Goal: Task Accomplishment & Management: Use online tool/utility

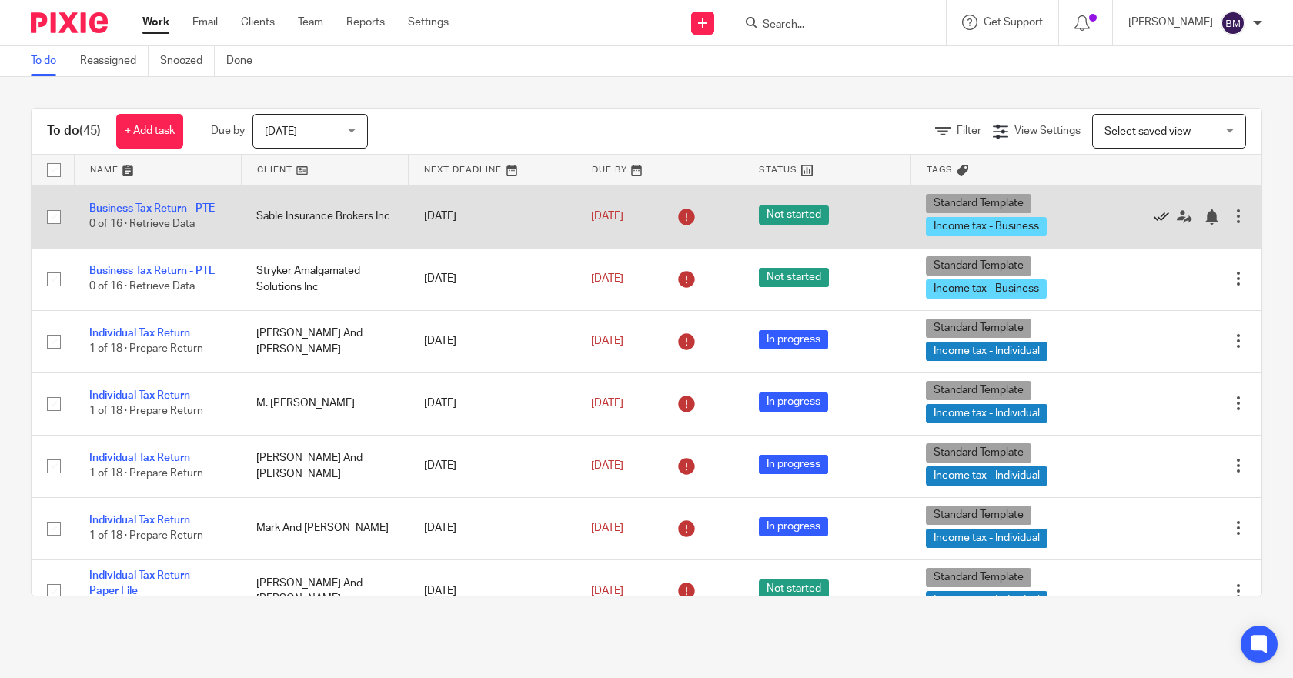
click at [1154, 219] on icon at bounding box center [1161, 216] width 15 height 15
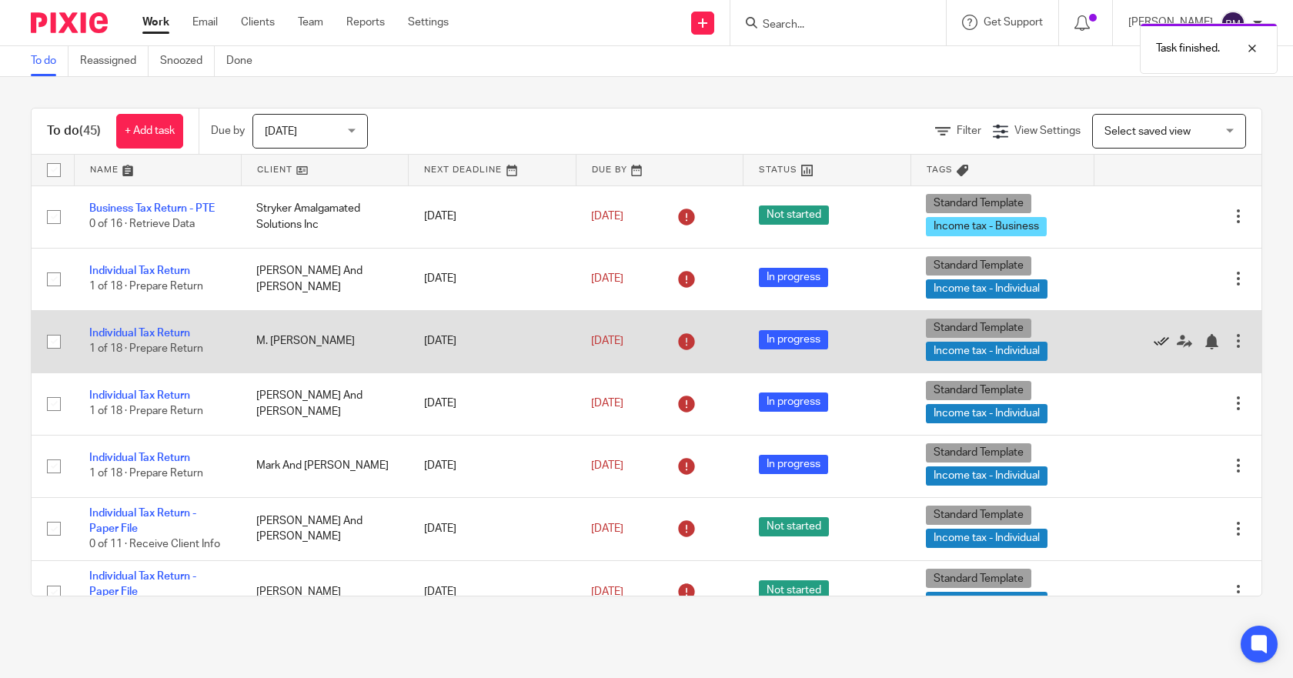
click at [1154, 347] on icon at bounding box center [1161, 341] width 15 height 15
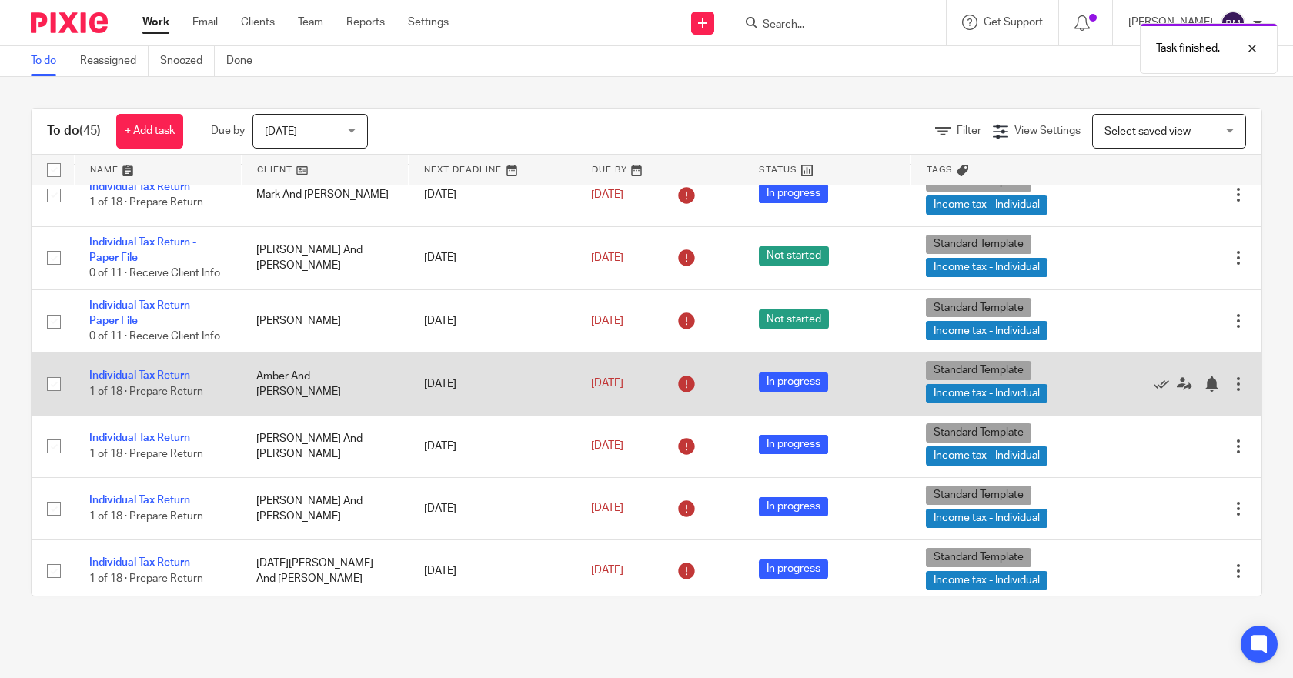
scroll to position [231, 0]
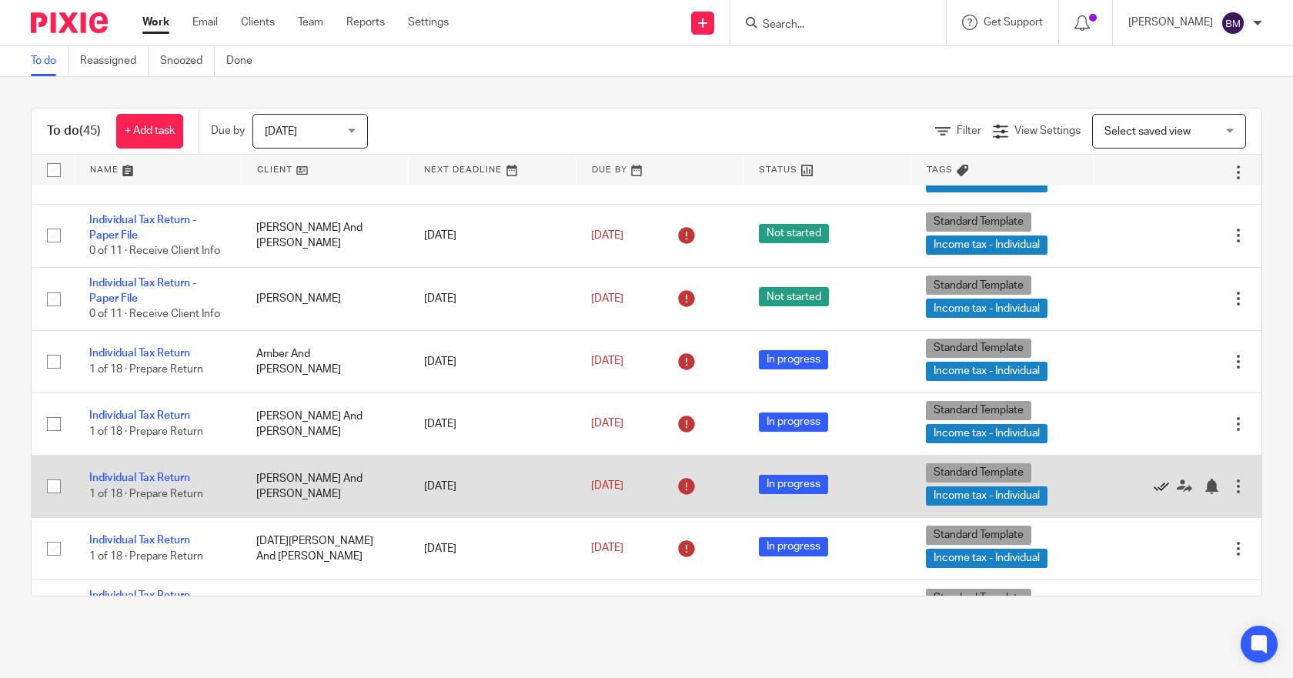
click at [1154, 484] on icon at bounding box center [1161, 486] width 15 height 15
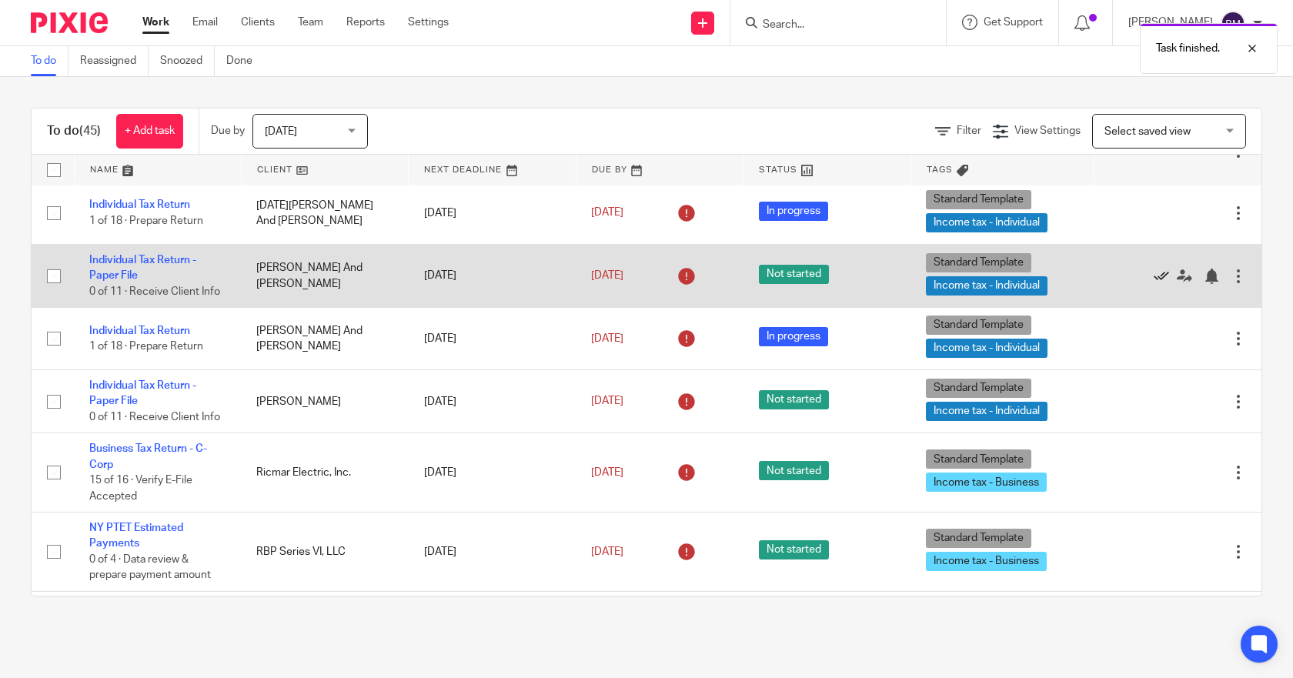
scroll to position [539, 0]
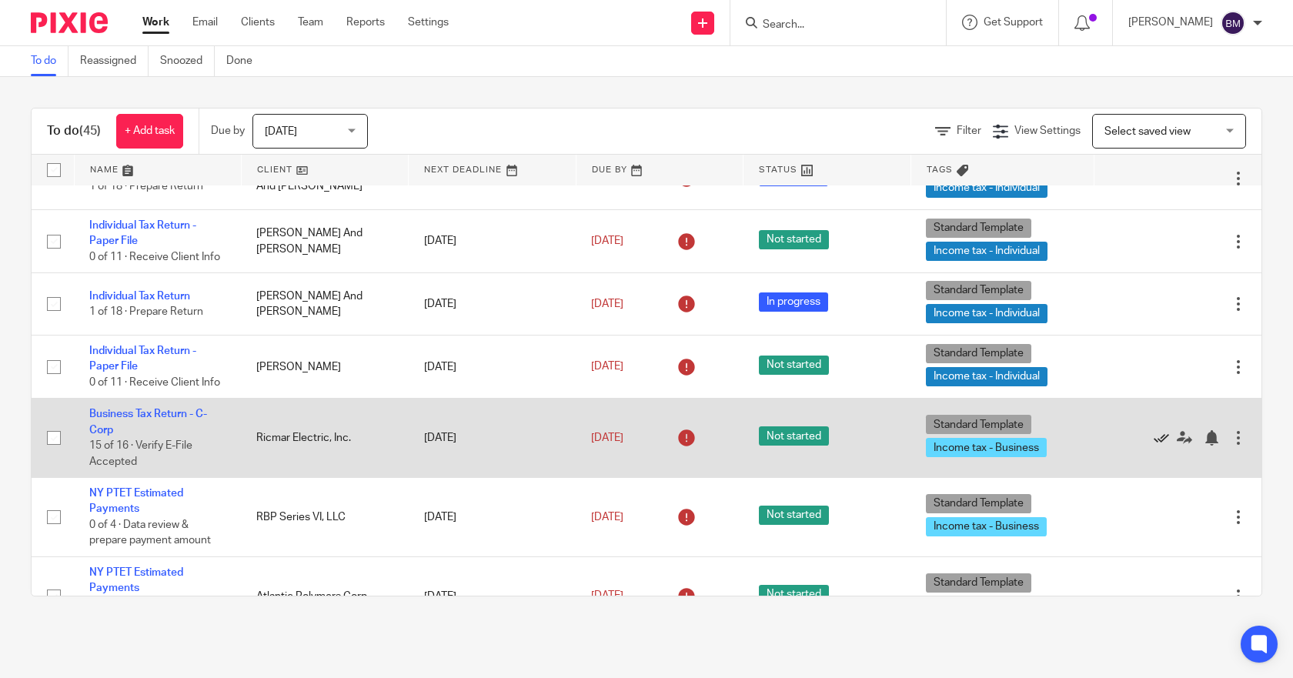
click at [1154, 439] on icon at bounding box center [1161, 437] width 15 height 15
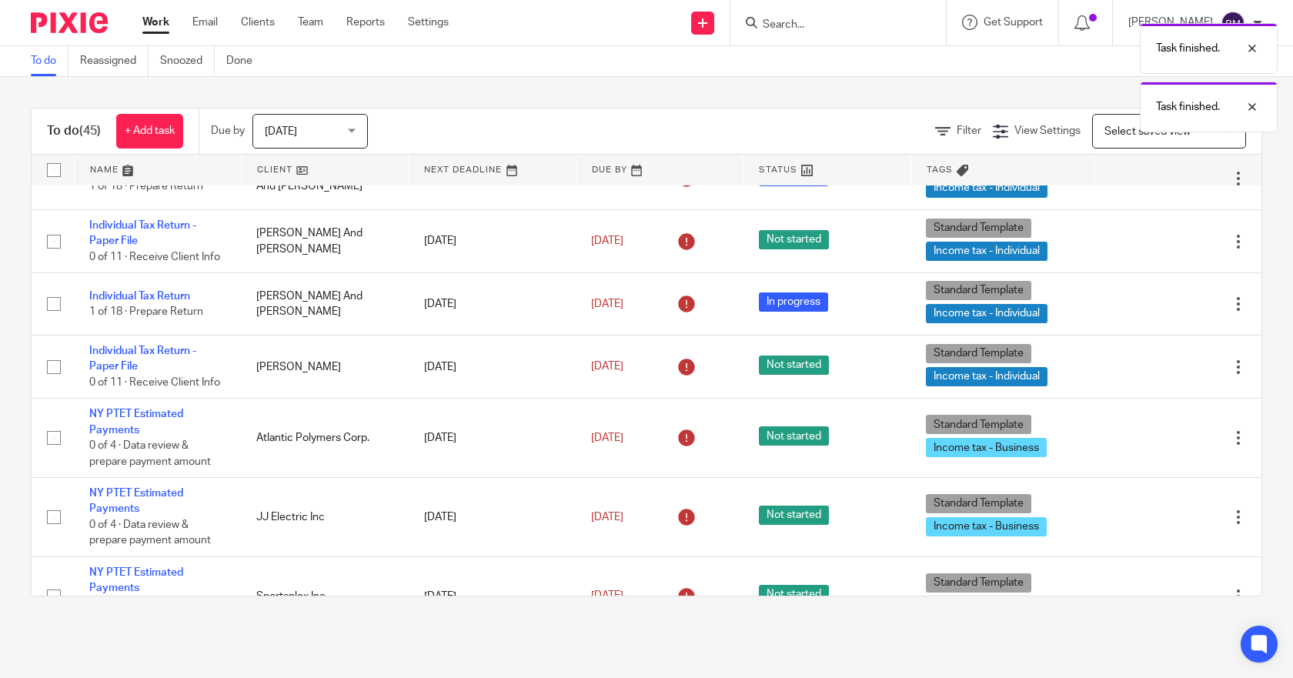
click at [1154, 439] on icon at bounding box center [1161, 437] width 15 height 15
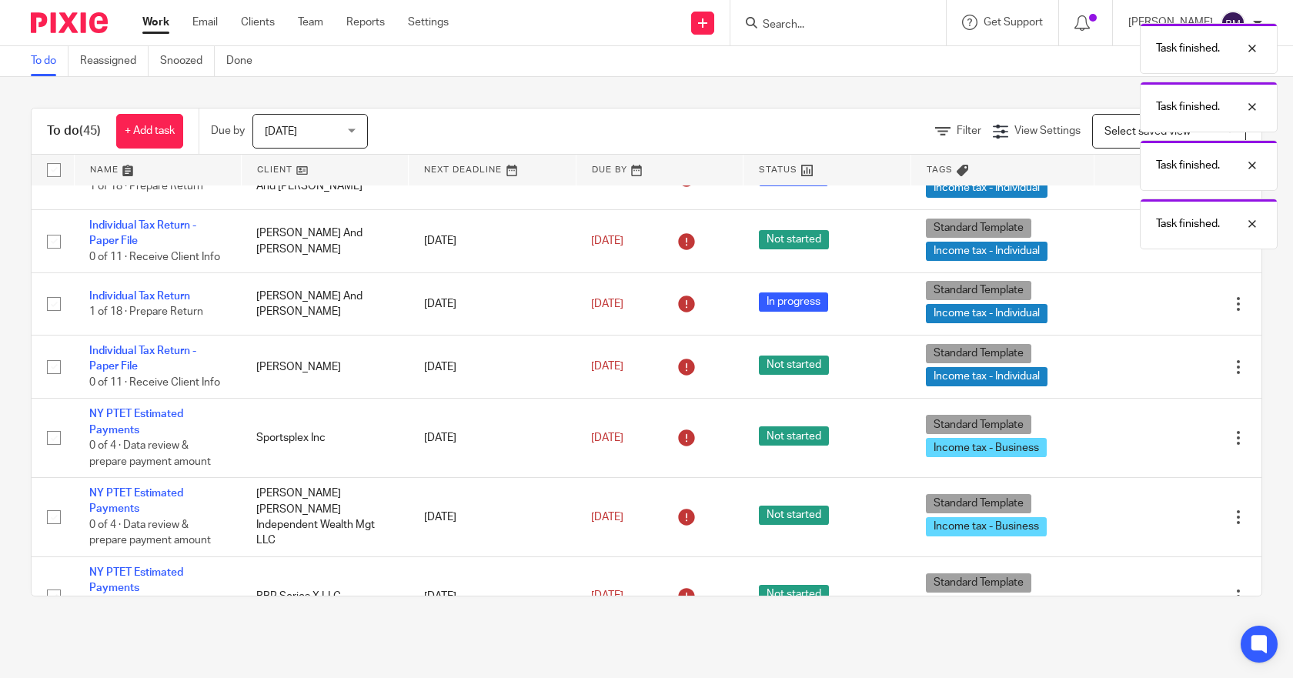
click at [1154, 439] on icon at bounding box center [1161, 437] width 15 height 15
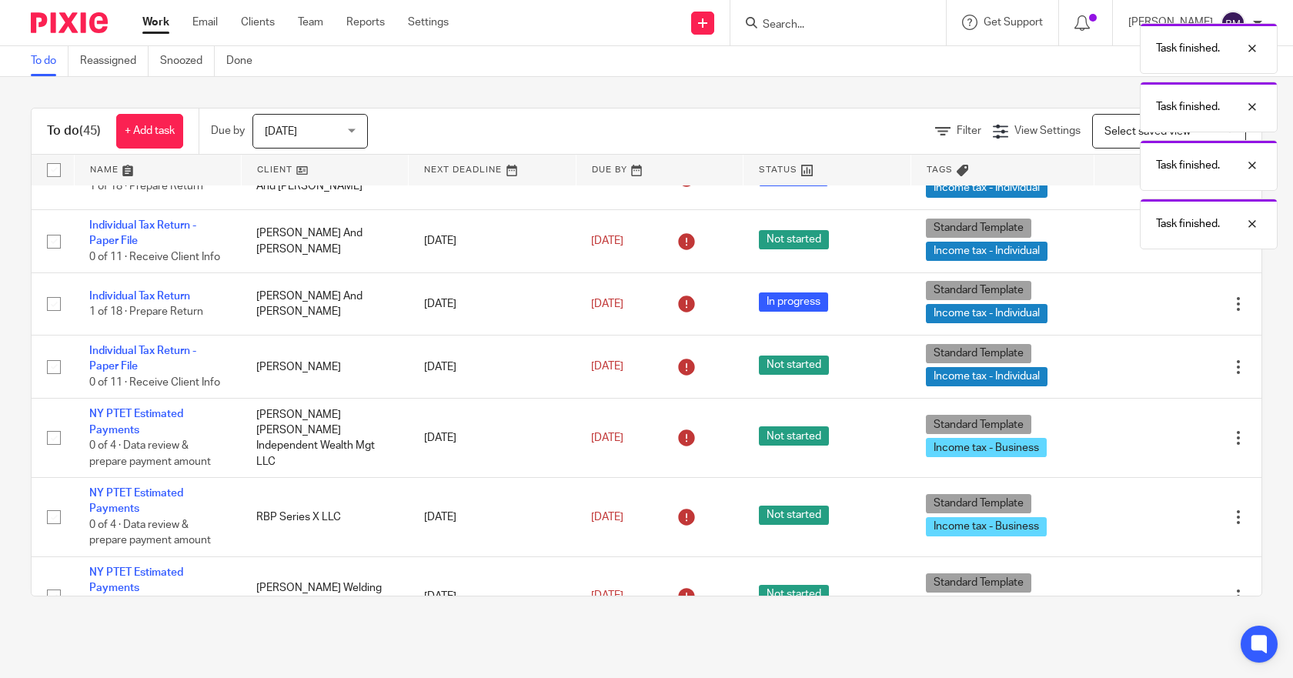
click at [1154, 439] on icon at bounding box center [1161, 437] width 15 height 15
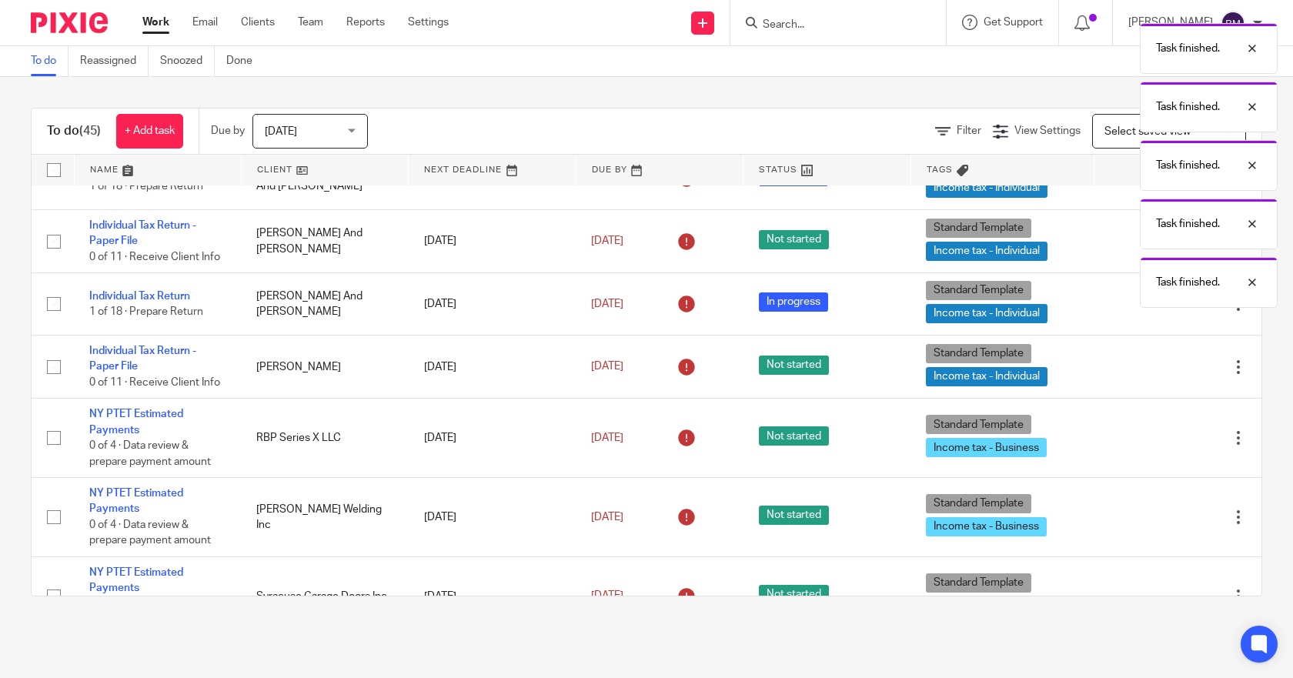
click at [1154, 439] on icon at bounding box center [1161, 437] width 15 height 15
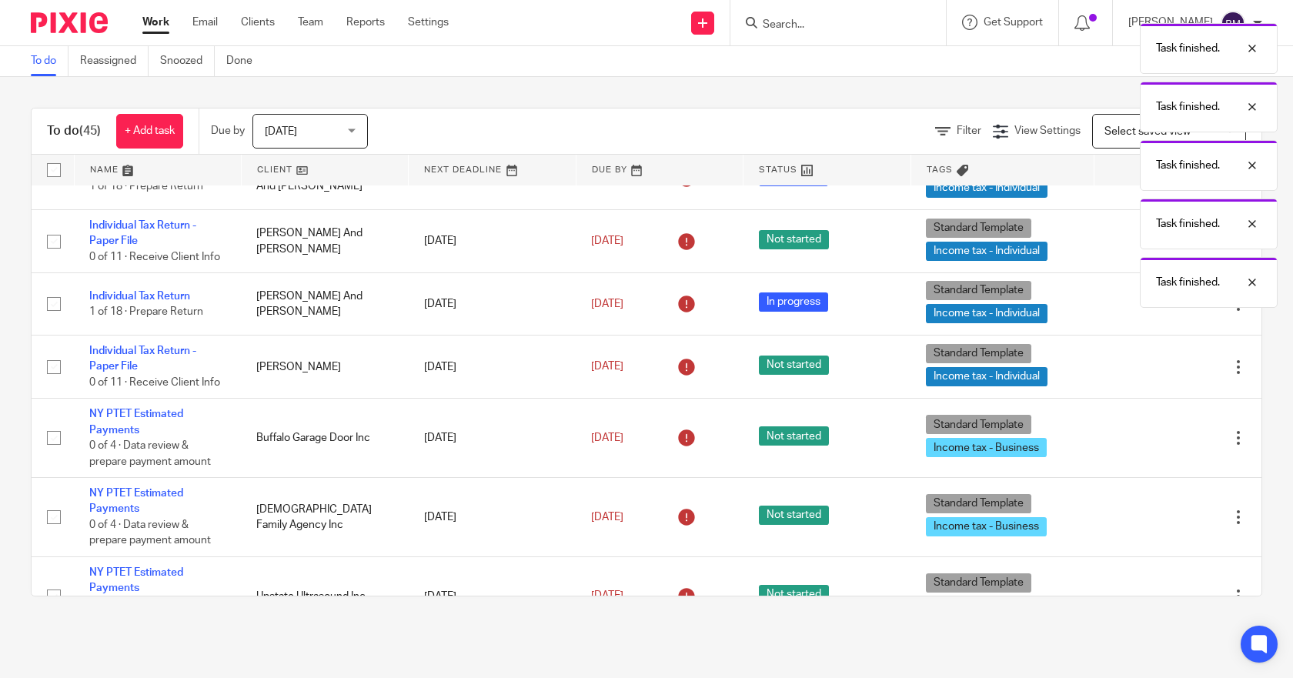
click at [1154, 439] on icon at bounding box center [1161, 437] width 15 height 15
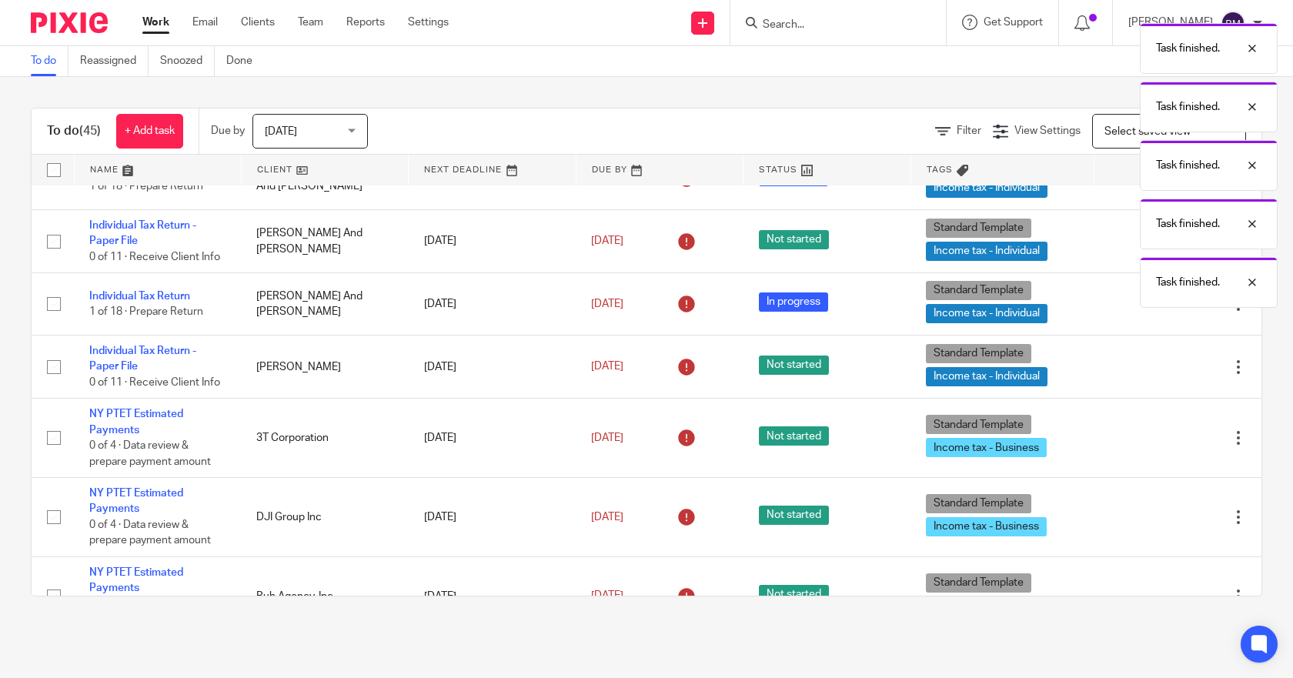
click at [1154, 439] on icon at bounding box center [1161, 437] width 15 height 15
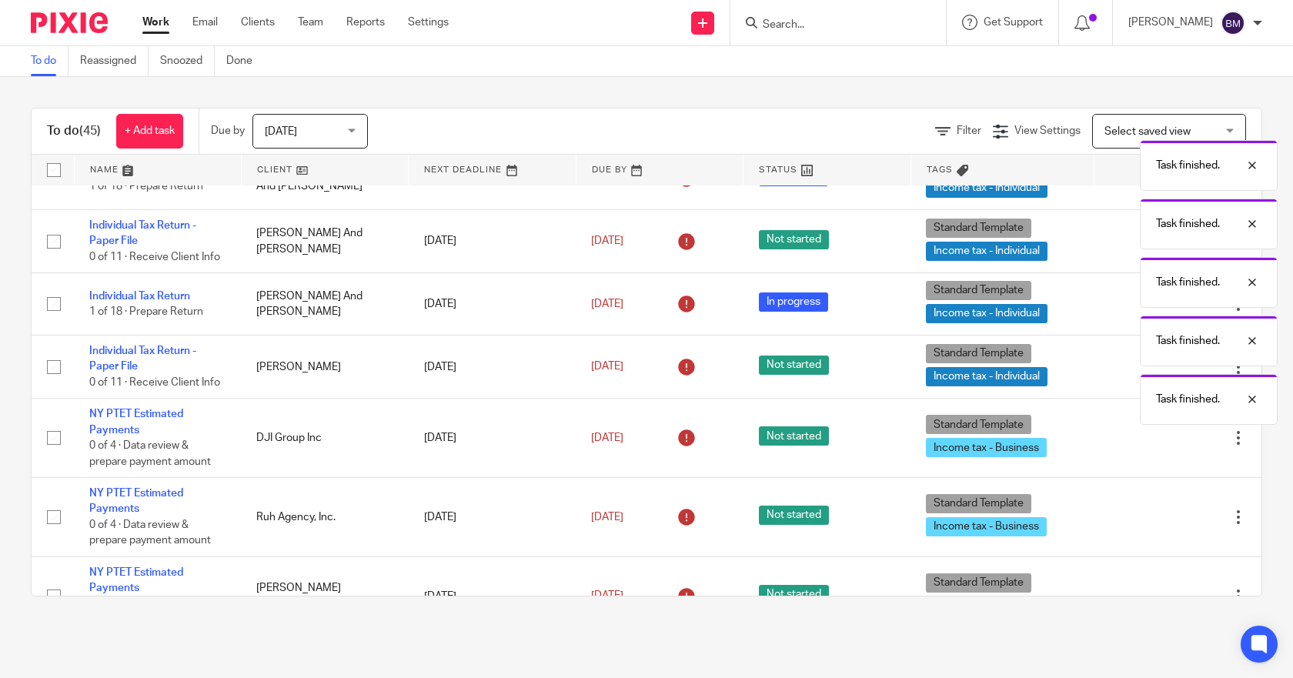
click at [1154, 439] on icon at bounding box center [1161, 437] width 15 height 15
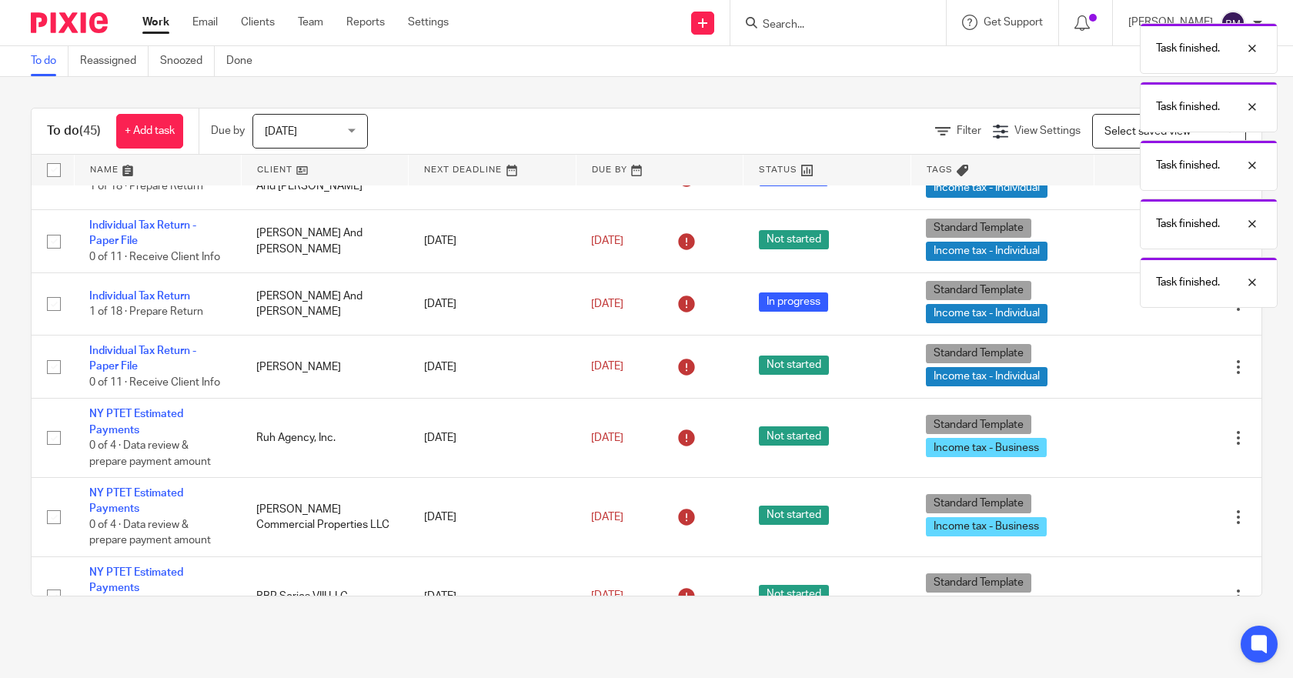
click at [1154, 439] on icon at bounding box center [1161, 437] width 15 height 15
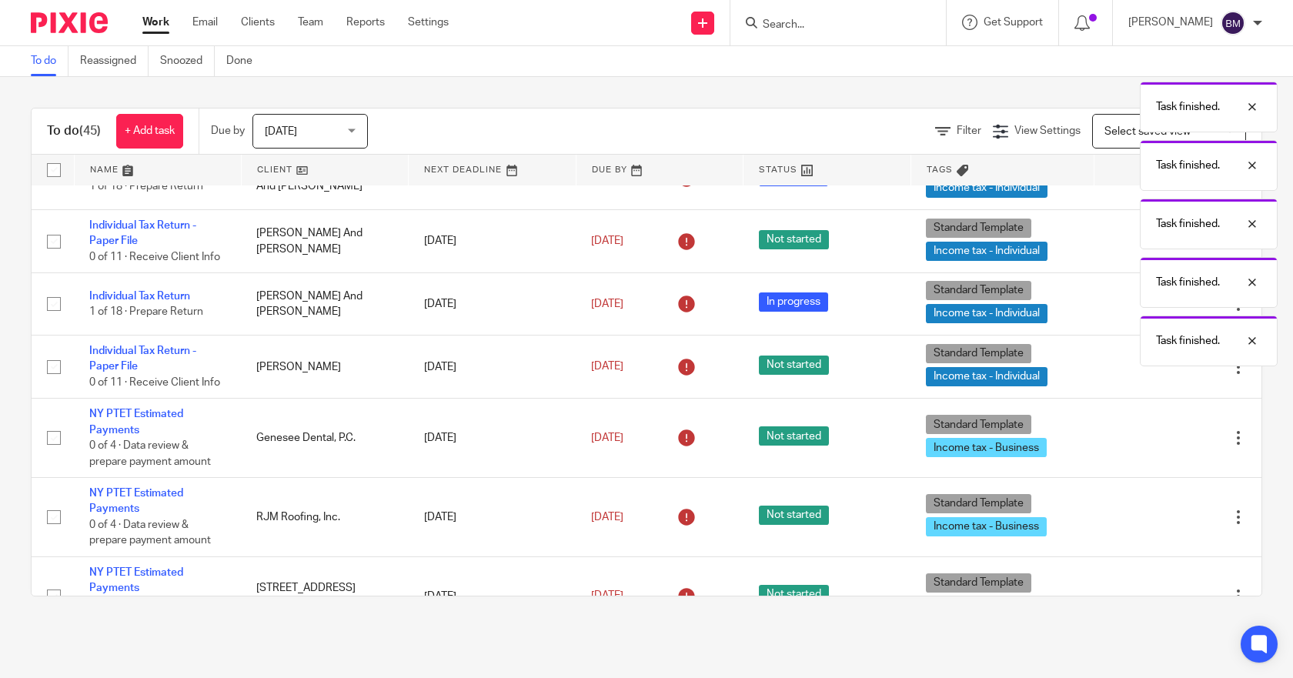
click at [1154, 439] on icon at bounding box center [1161, 437] width 15 height 15
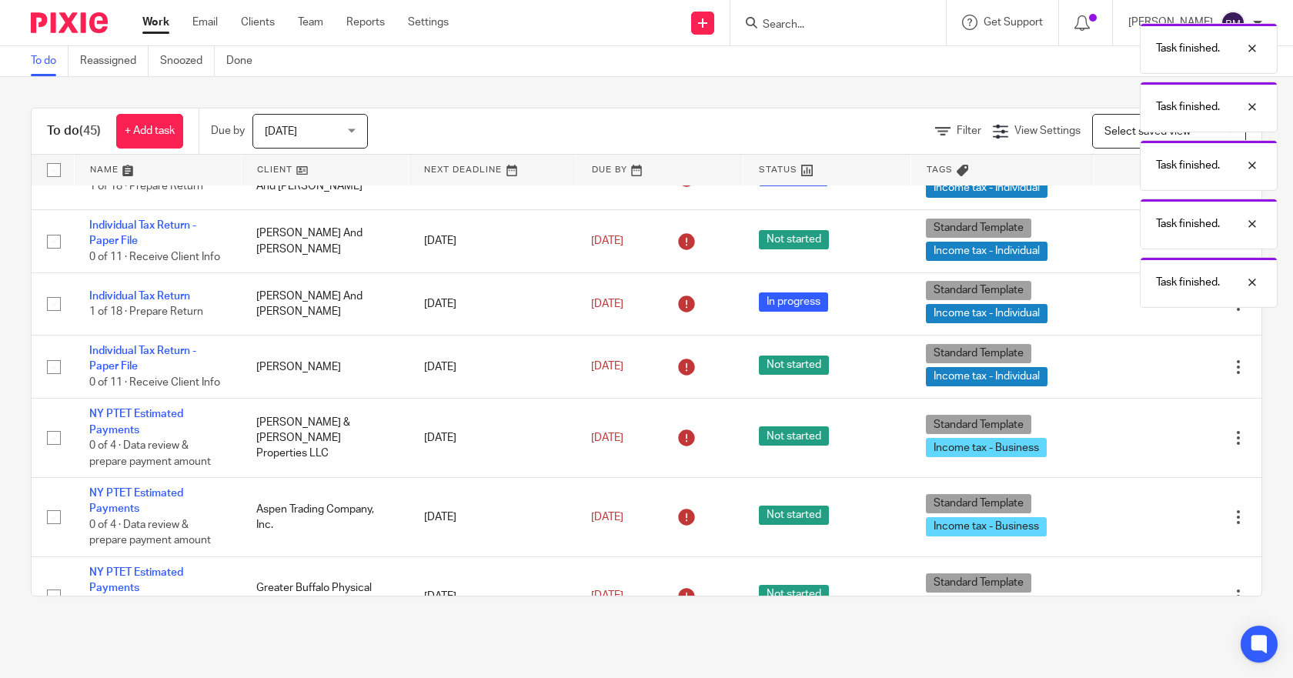
click at [1154, 439] on icon at bounding box center [1161, 437] width 15 height 15
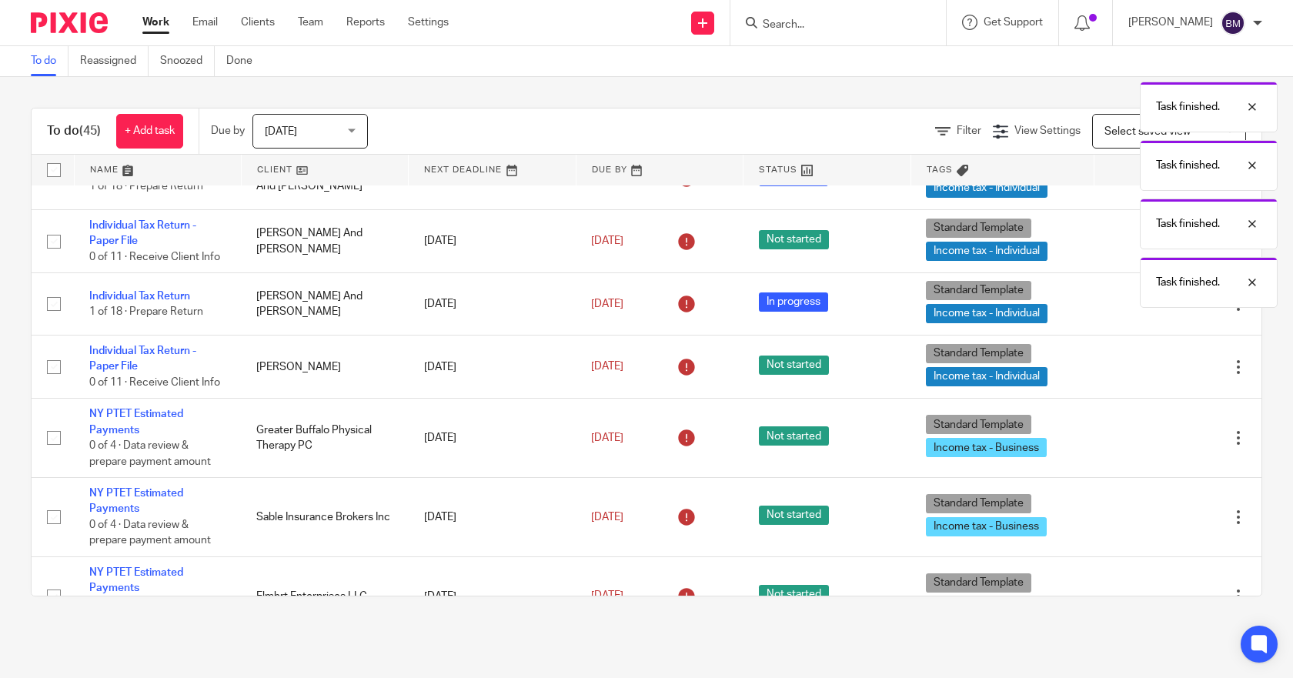
click at [1154, 439] on icon at bounding box center [1161, 437] width 15 height 15
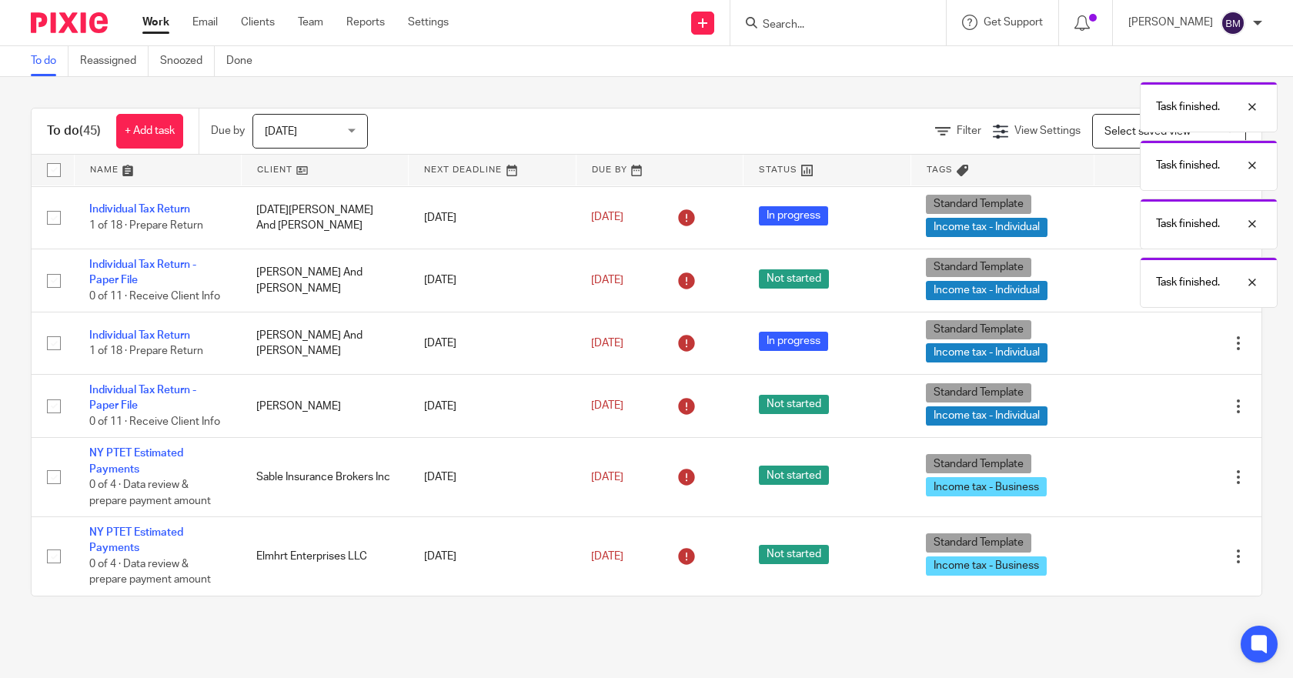
click at [1124, 439] on td "Edit task Delete" at bounding box center [1178, 477] width 168 height 79
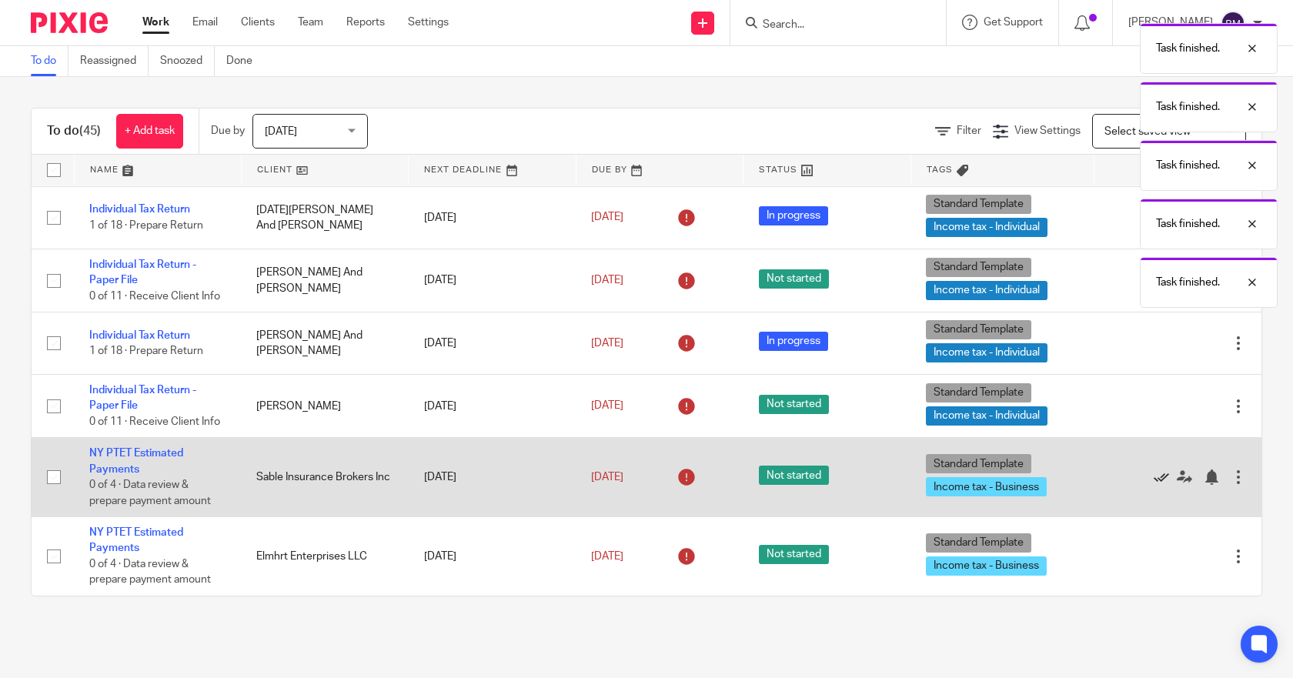
click at [1154, 471] on icon at bounding box center [1161, 476] width 15 height 15
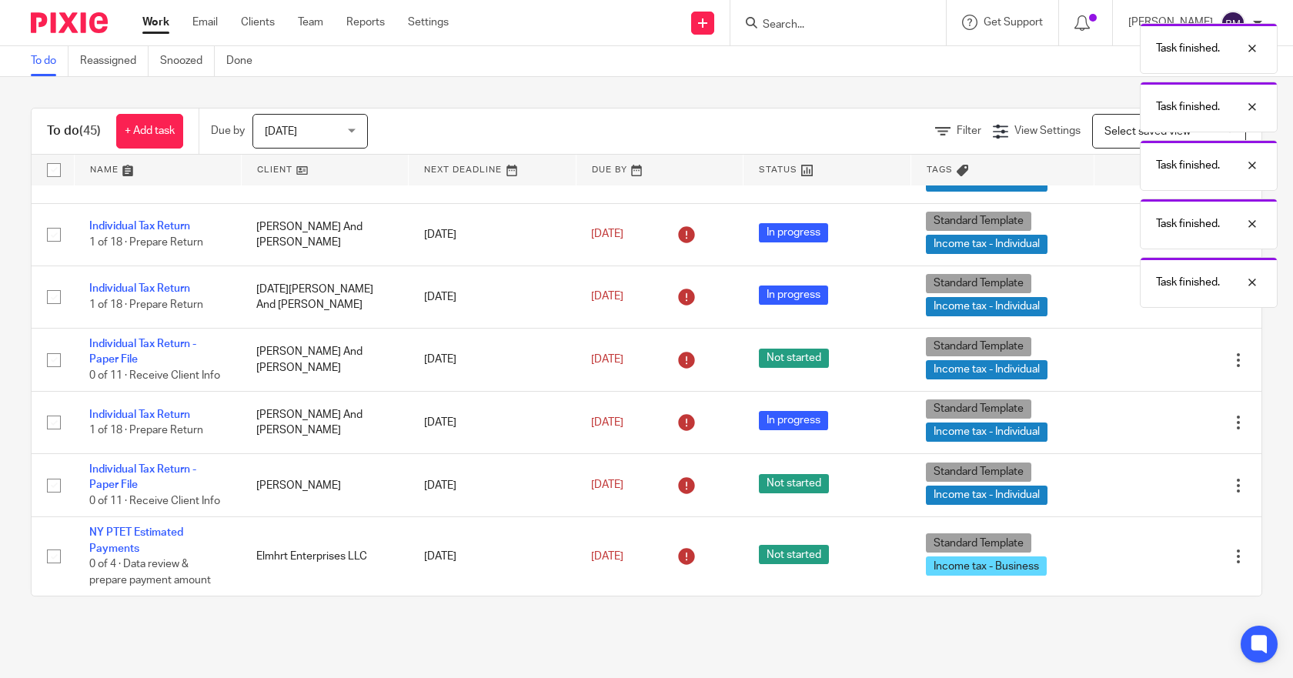
scroll to position [420, 0]
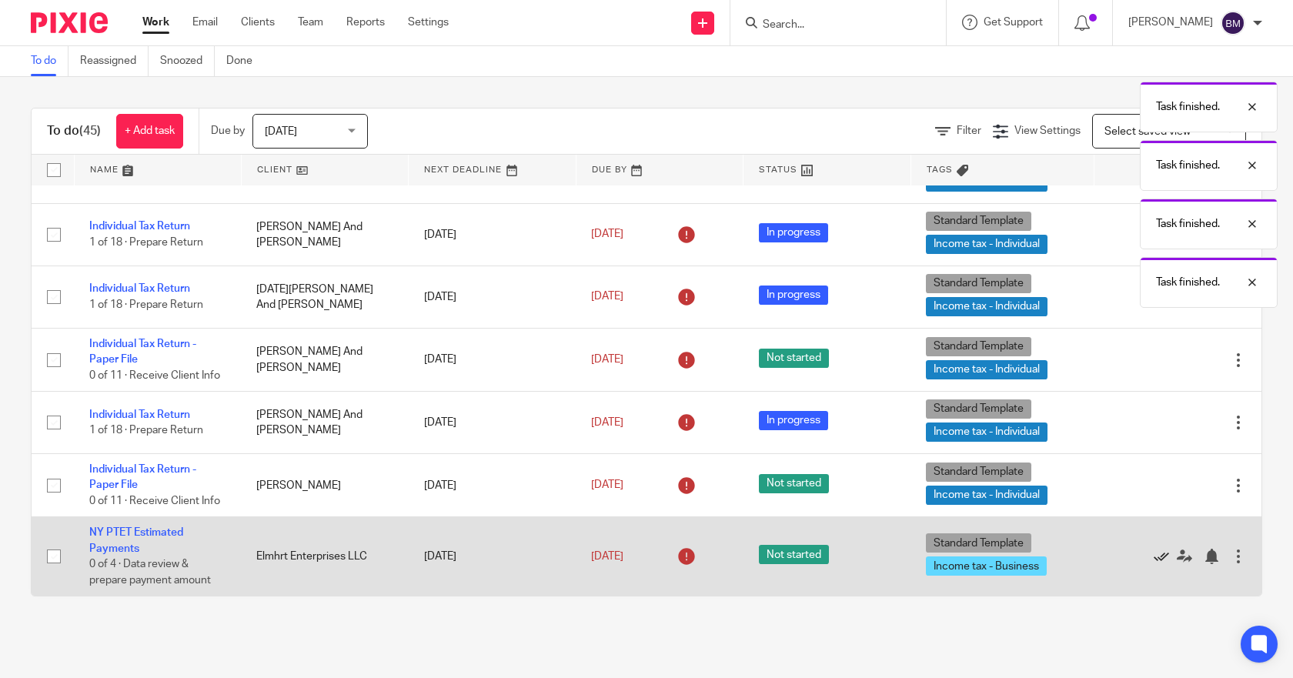
click at [1154, 562] on icon at bounding box center [1161, 556] width 15 height 15
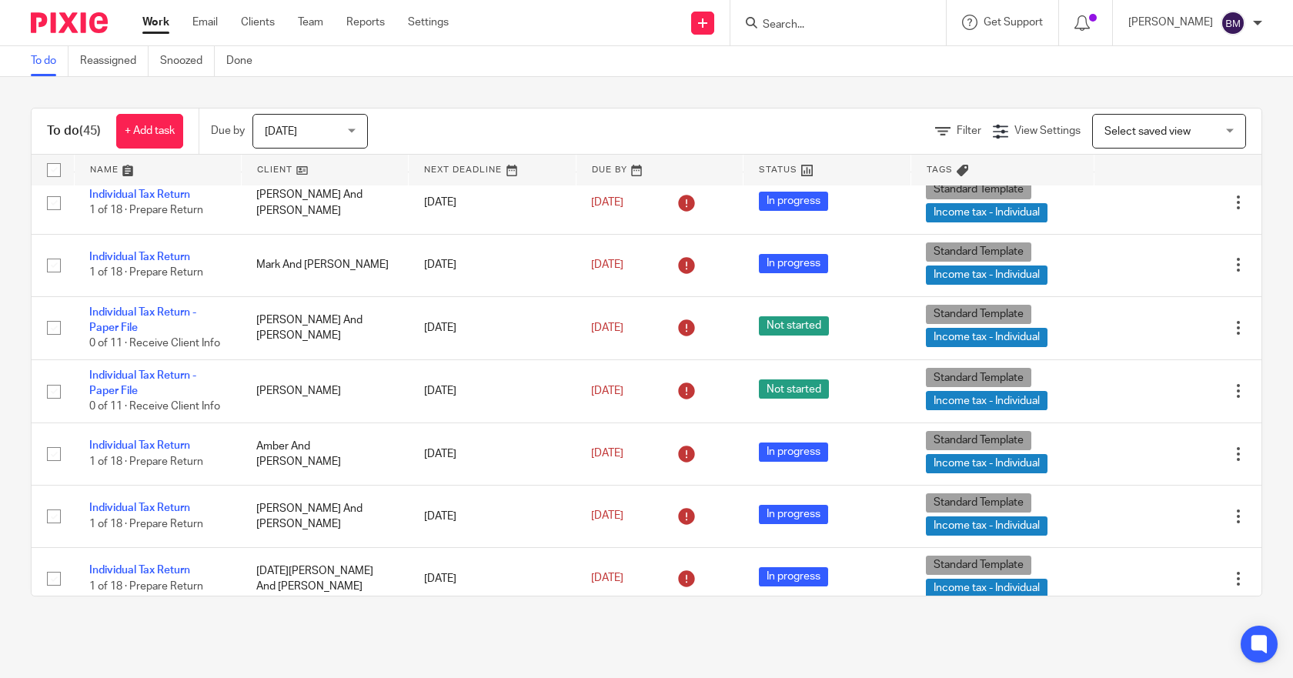
scroll to position [0, 0]
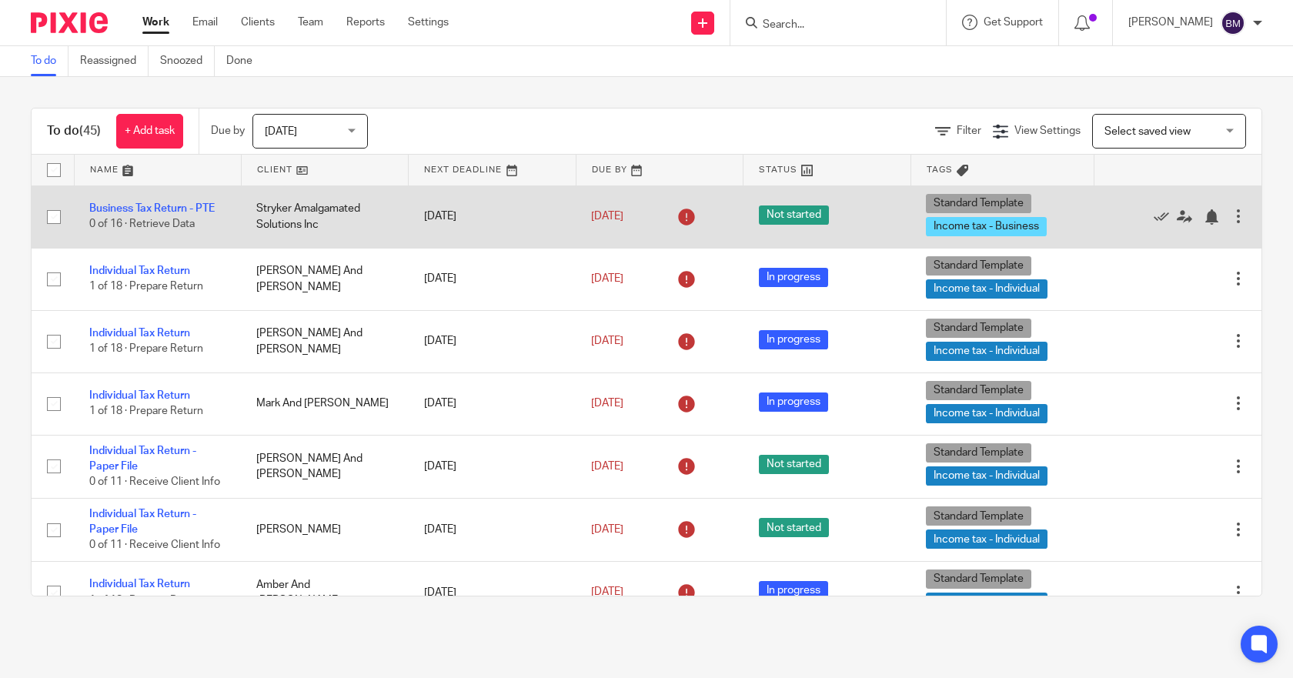
click at [256, 222] on td "Stryker Amalgamated Solutions Inc" at bounding box center [324, 216] width 167 height 62
click at [310, 211] on td "Stryker Amalgamated Solutions Inc" at bounding box center [324, 216] width 167 height 62
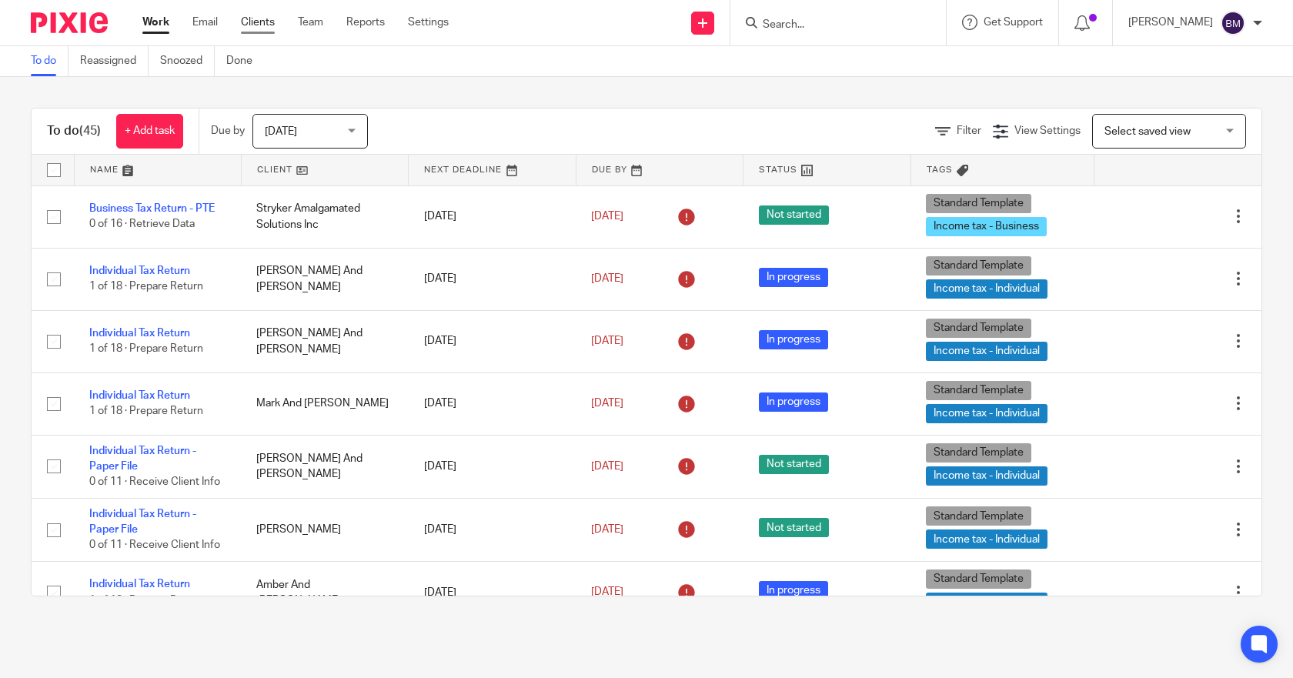
click at [257, 24] on link "Clients" at bounding box center [258, 22] width 34 height 15
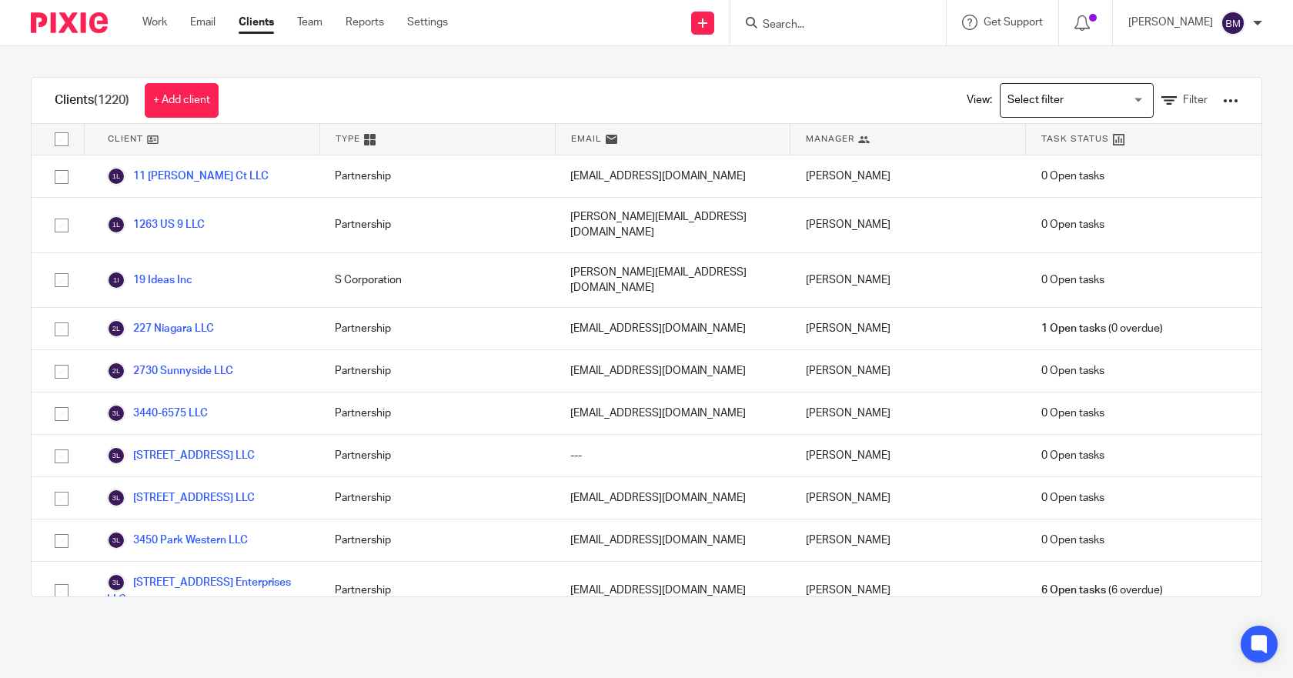
click at [822, 30] on input "Search" at bounding box center [830, 25] width 139 height 14
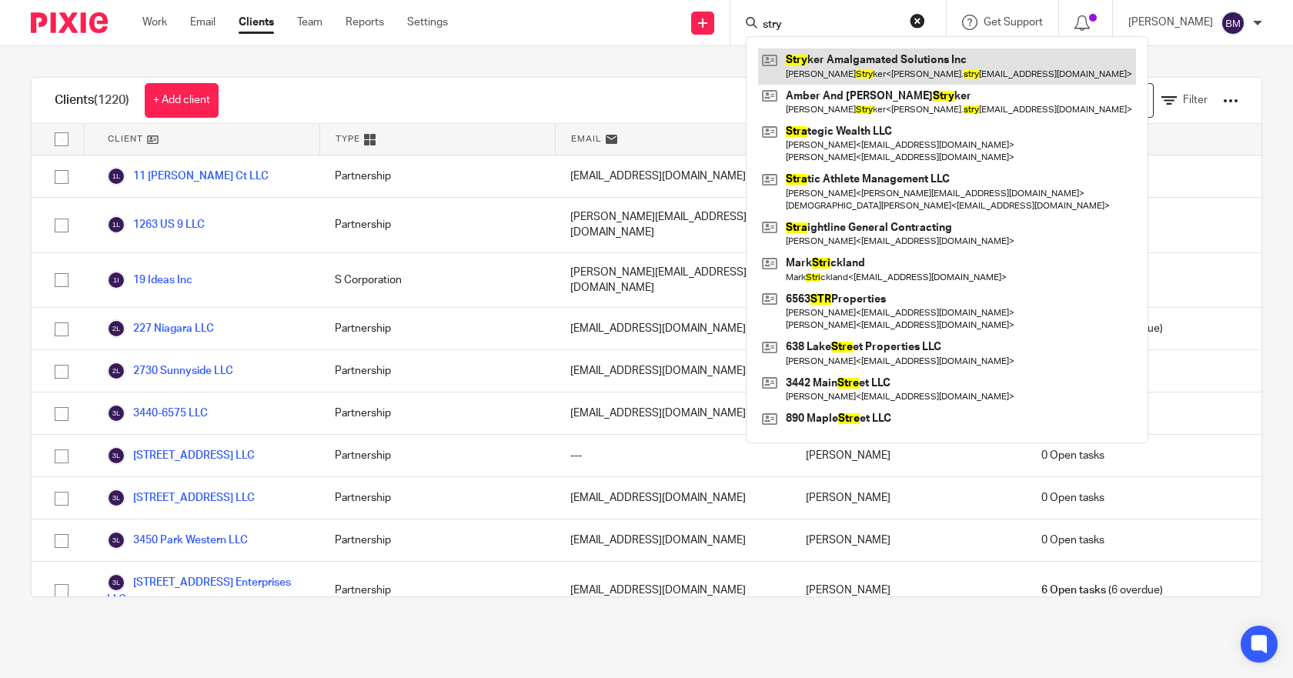
type input "stry"
click at [841, 61] on link at bounding box center [947, 65] width 378 height 35
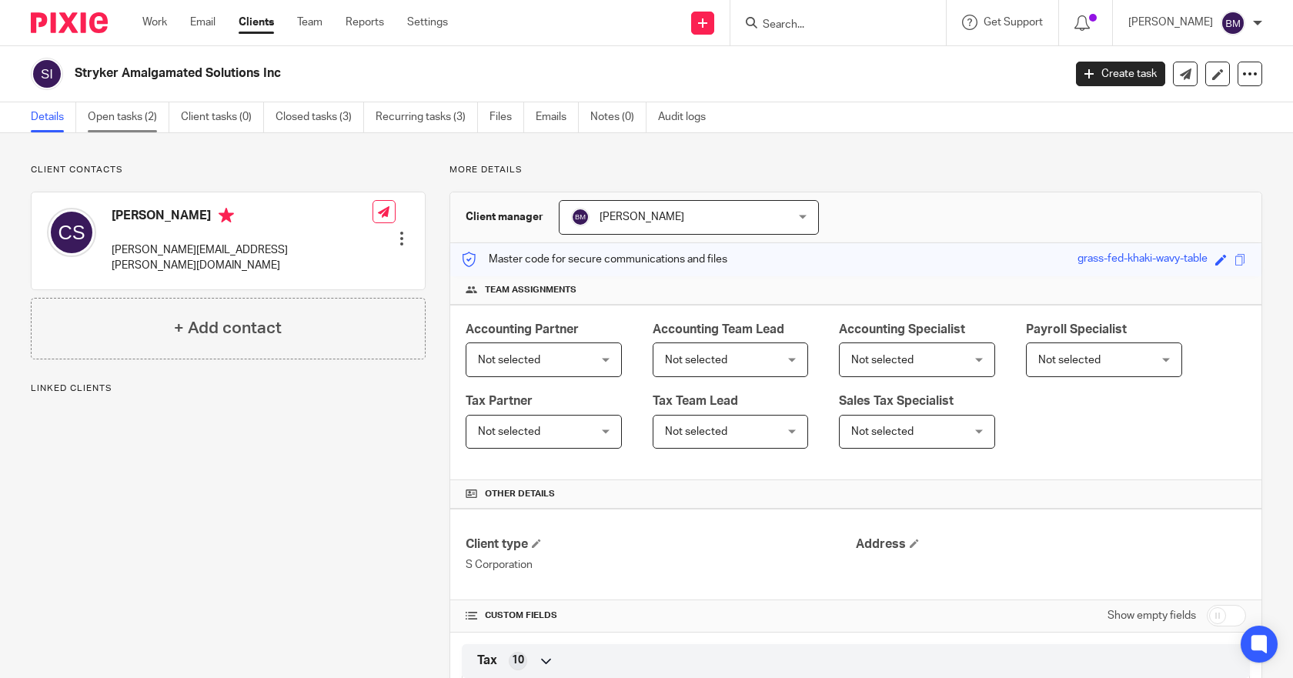
click at [115, 119] on link "Open tasks (2)" at bounding box center [129, 117] width 82 height 30
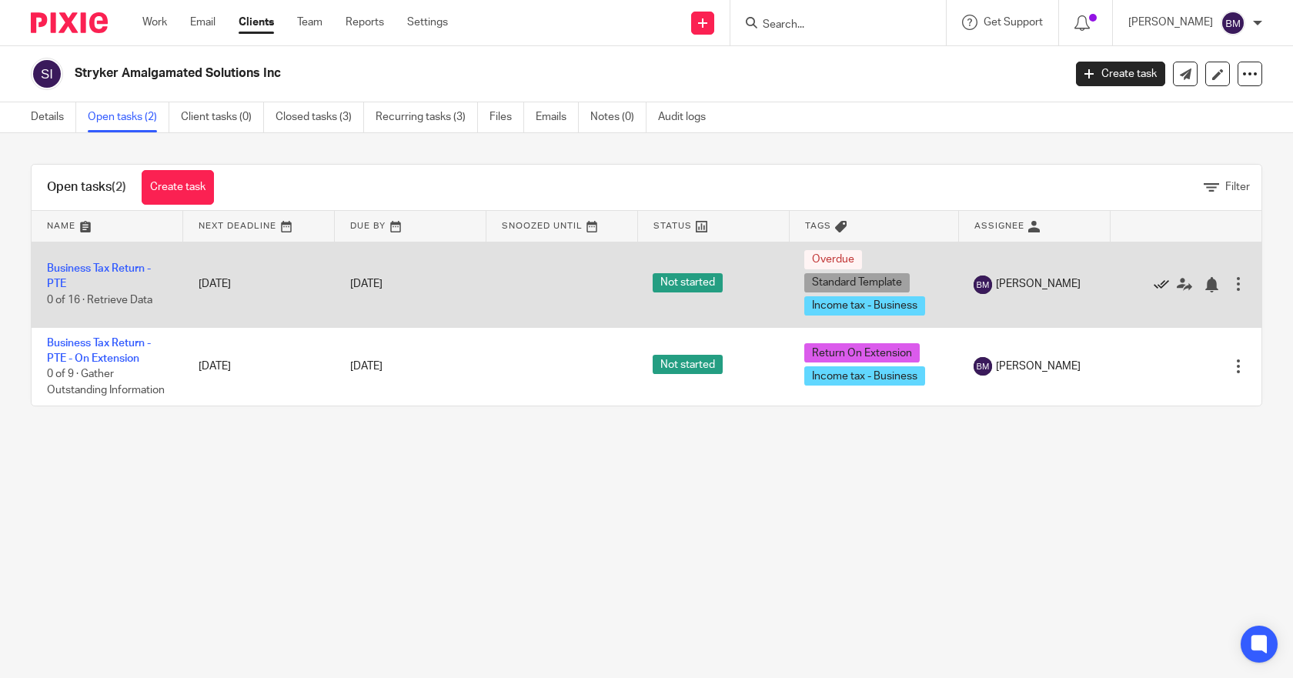
click at [1154, 286] on icon at bounding box center [1161, 284] width 15 height 15
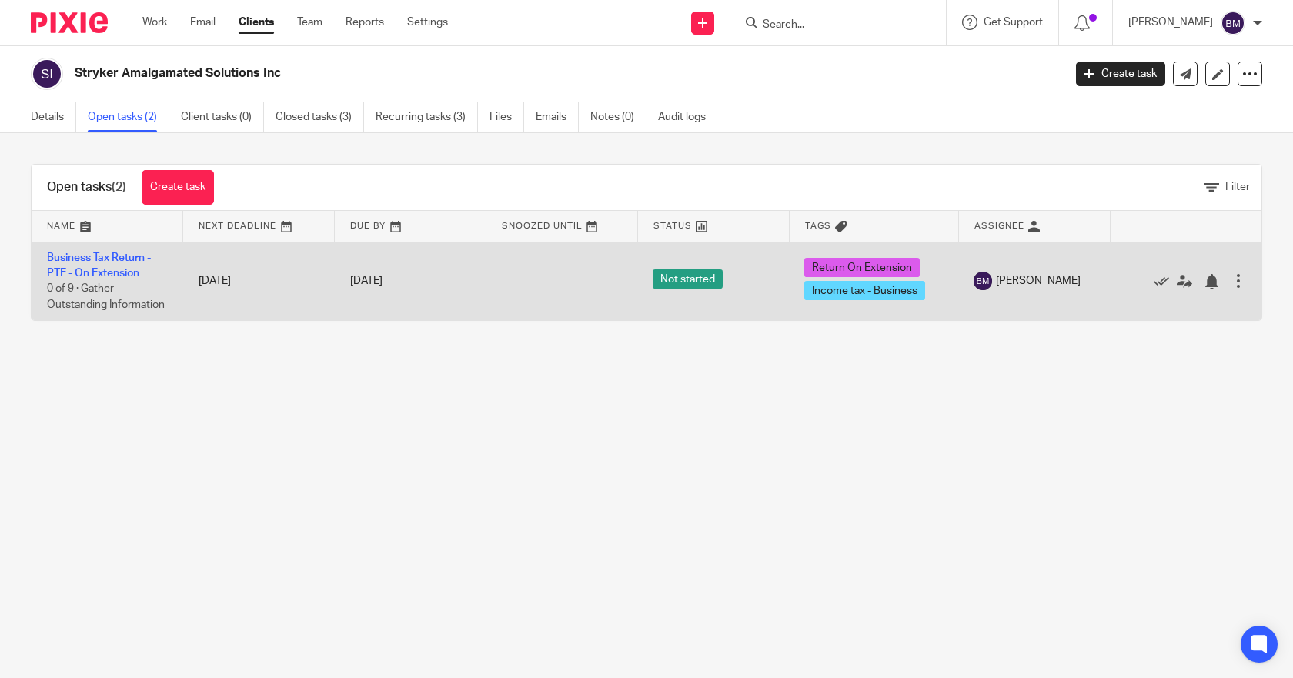
drag, startPoint x: 93, startPoint y: 258, endPoint x: 162, endPoint y: 248, distance: 70.0
click at [93, 258] on link "Business Tax Return - PTE - On Extension" at bounding box center [99, 265] width 104 height 26
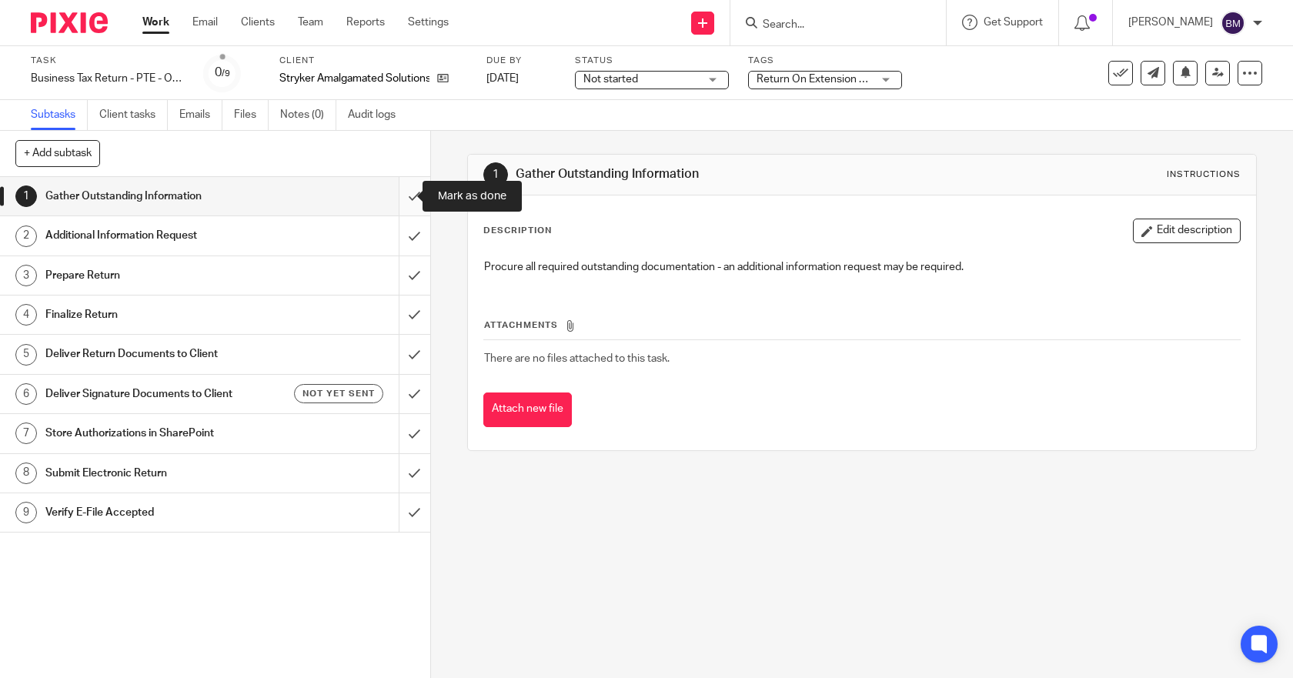
click at [398, 198] on input "submit" at bounding box center [215, 196] width 430 height 38
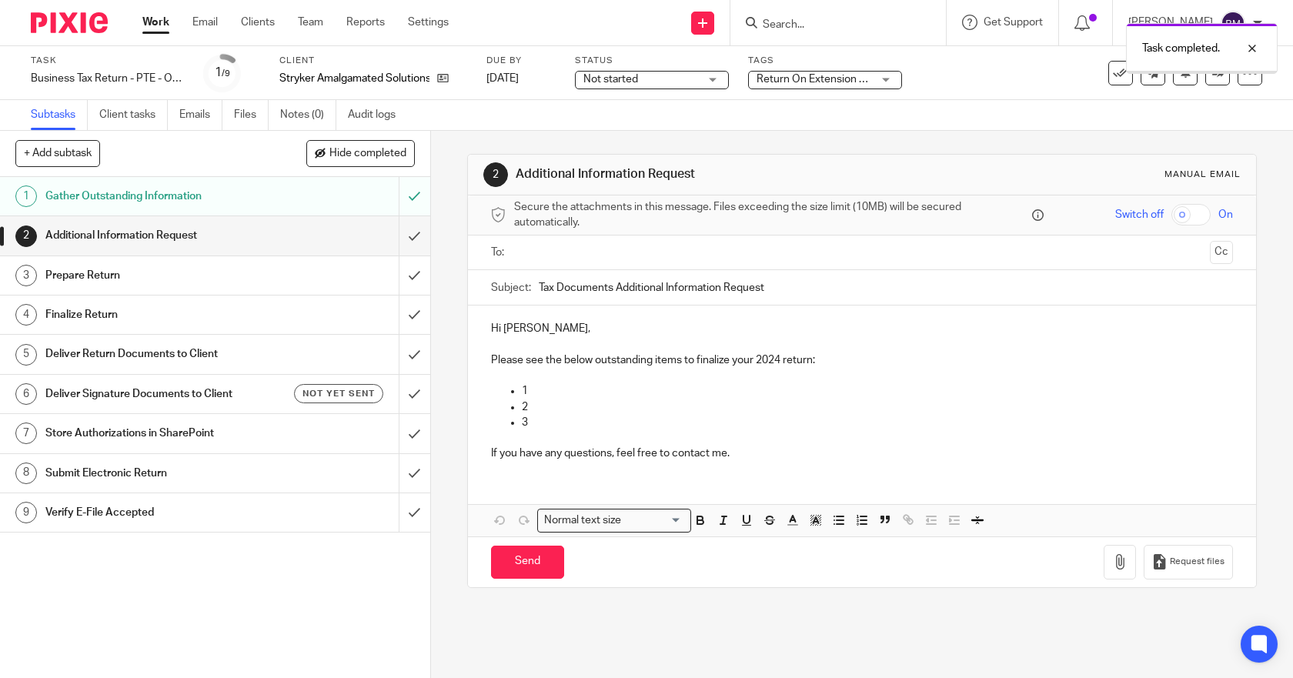
click at [398, 239] on input "submit" at bounding box center [215, 235] width 430 height 38
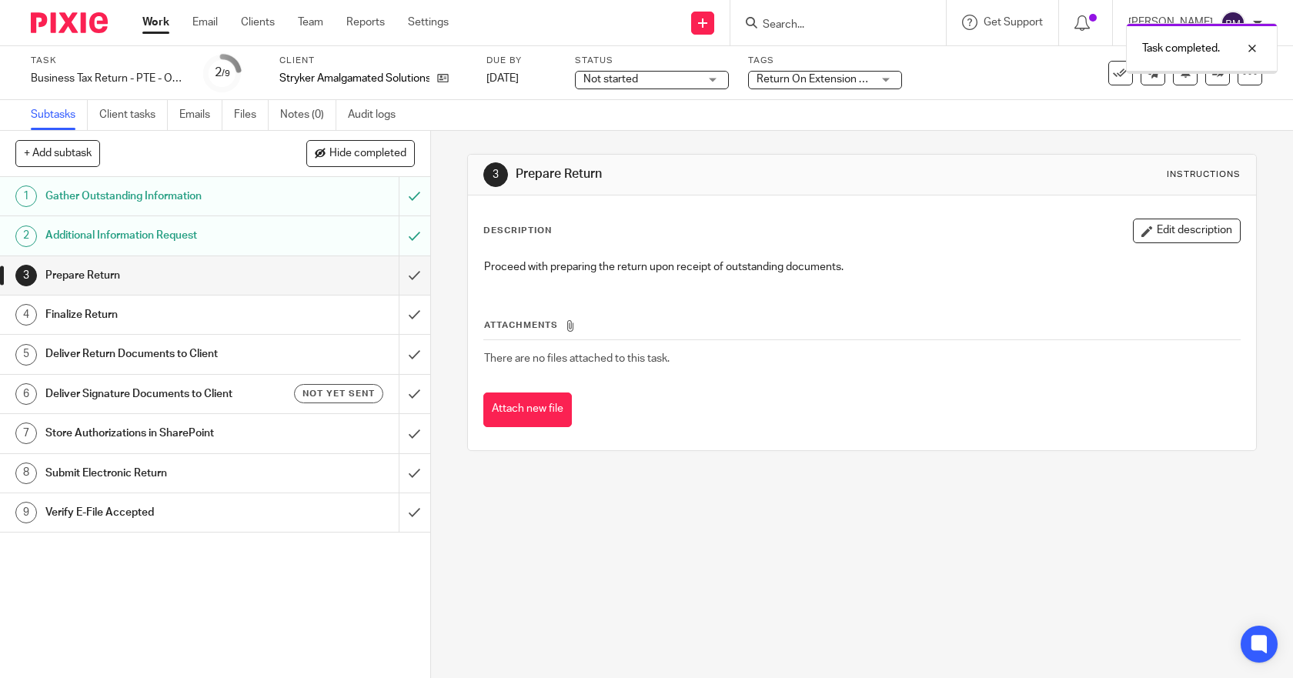
click at [396, 276] on input "submit" at bounding box center [215, 275] width 430 height 38
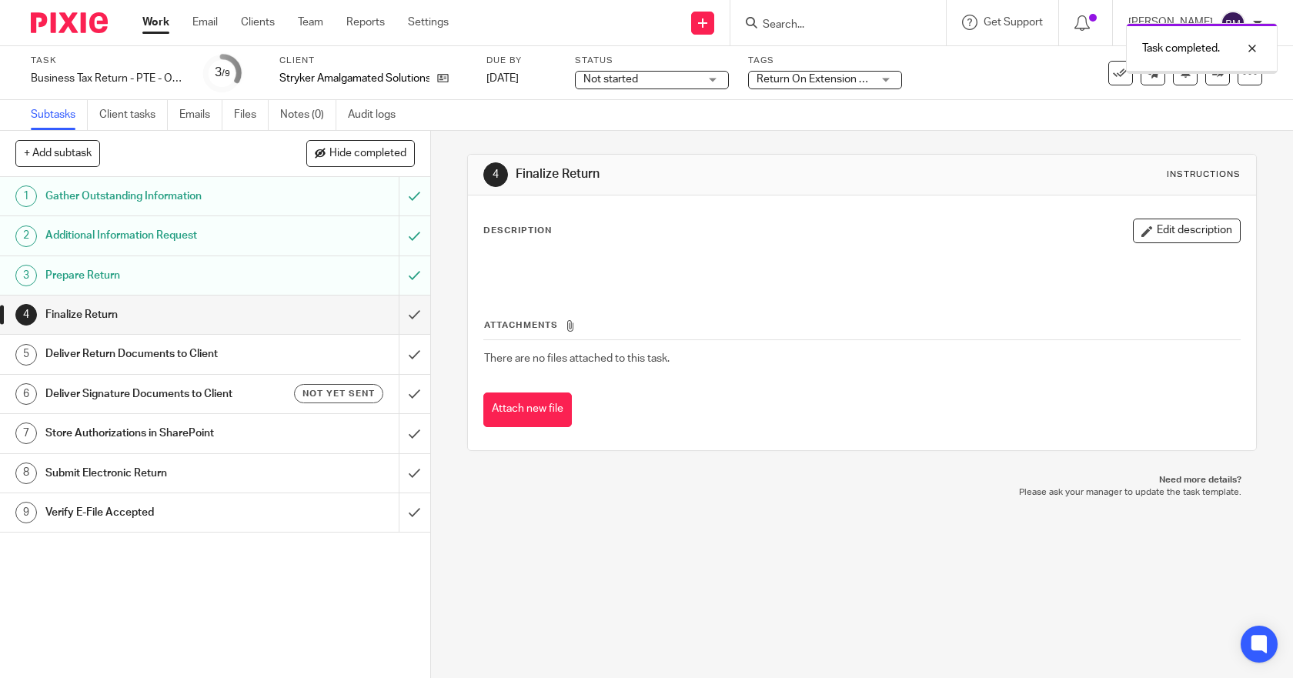
click at [396, 316] on input "submit" at bounding box center [215, 315] width 430 height 38
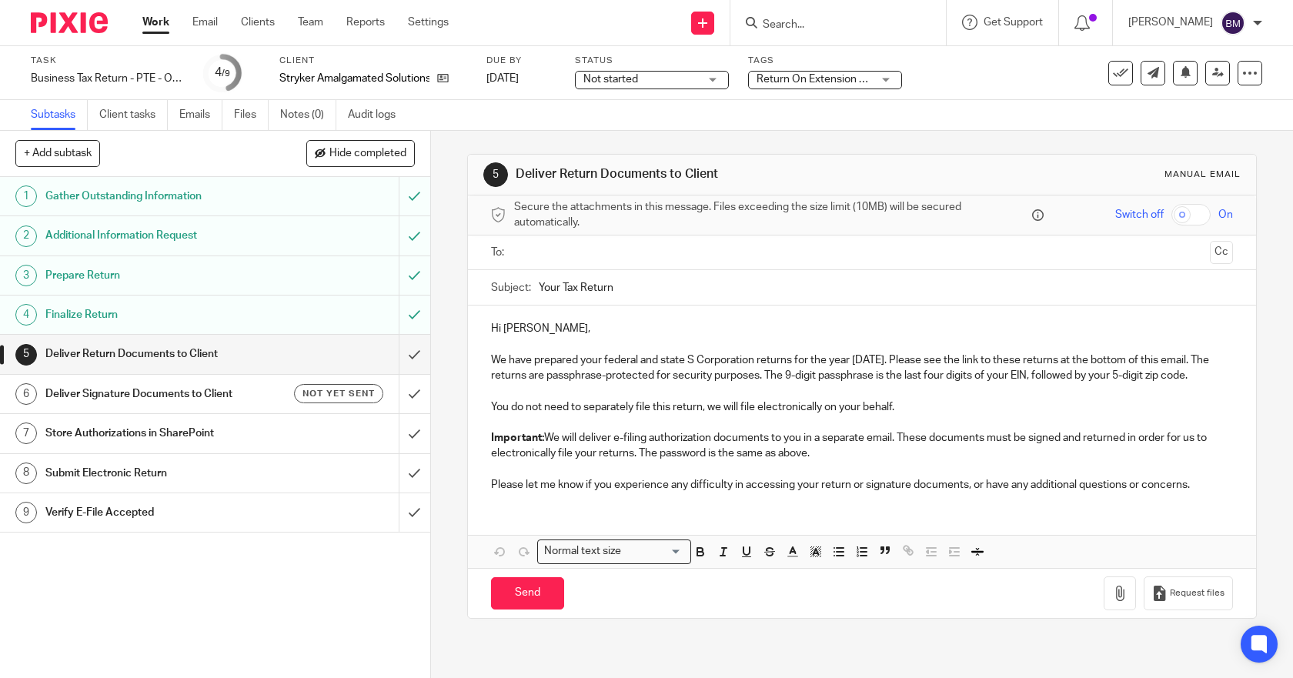
click at [585, 254] on input "text" at bounding box center [861, 253] width 684 height 18
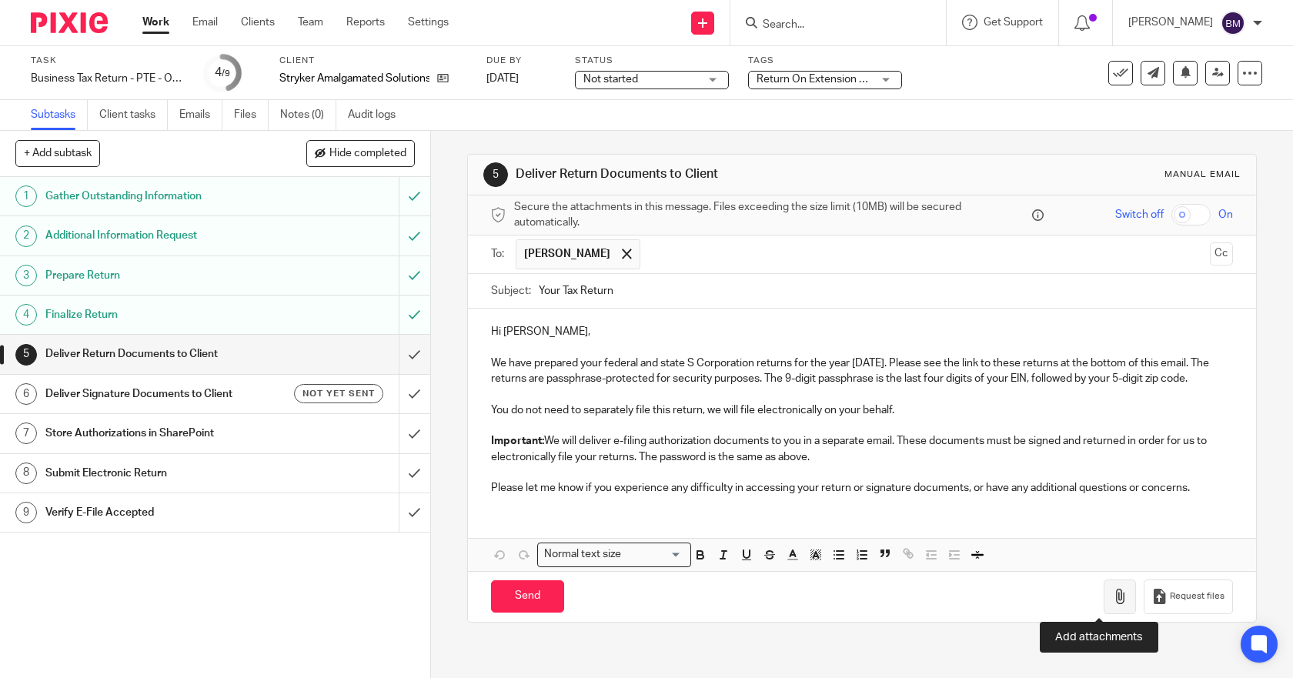
click at [1104, 605] on button "button" at bounding box center [1120, 596] width 32 height 35
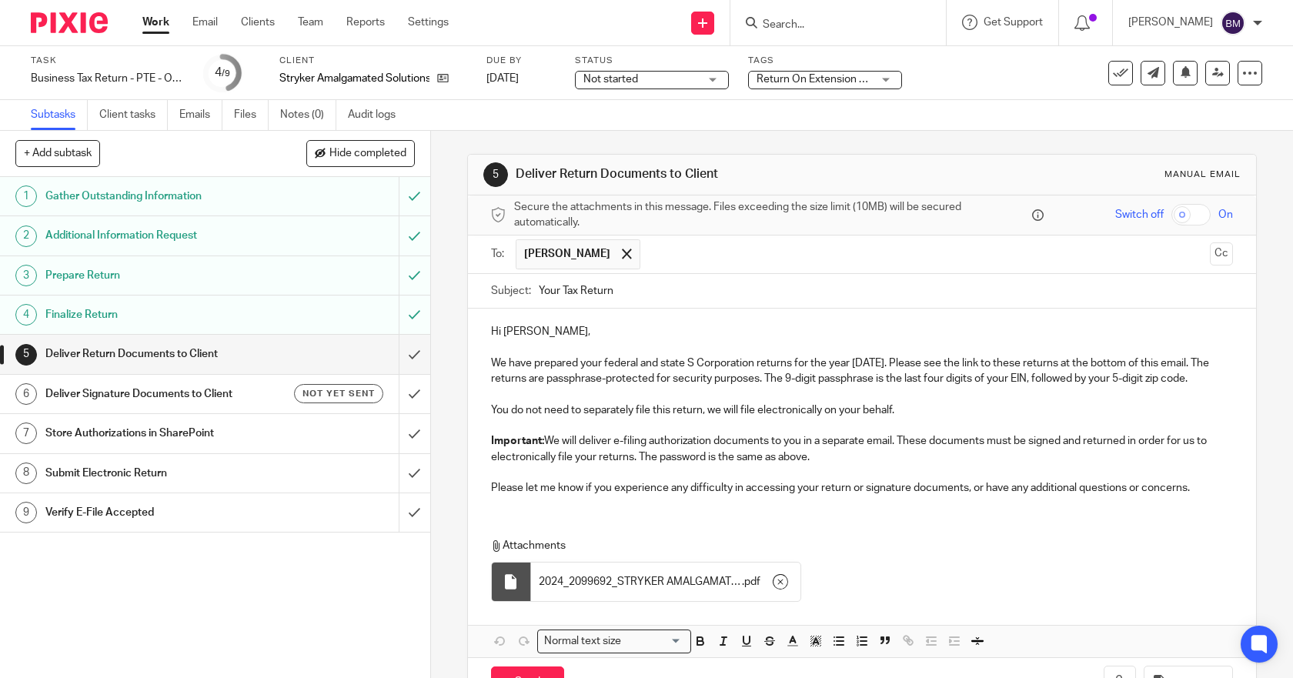
scroll to position [54, 0]
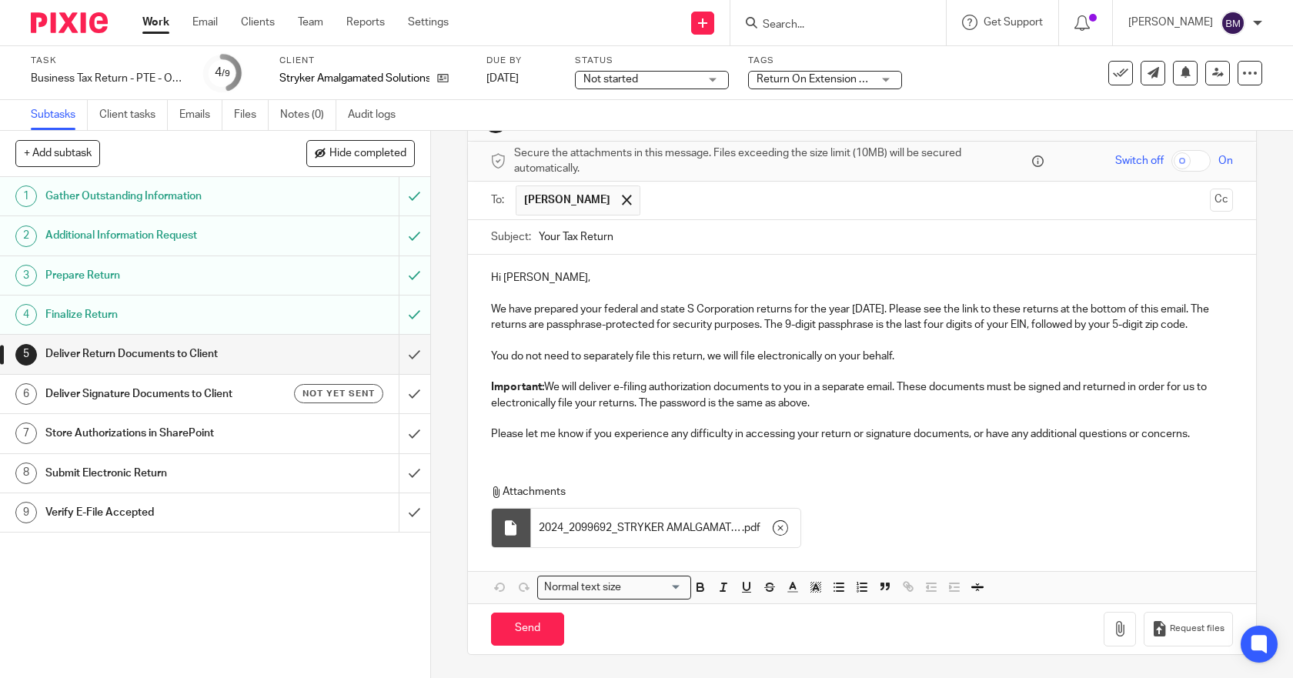
click at [1171, 163] on input "checkbox" at bounding box center [1190, 161] width 39 height 22
checkbox input "true"
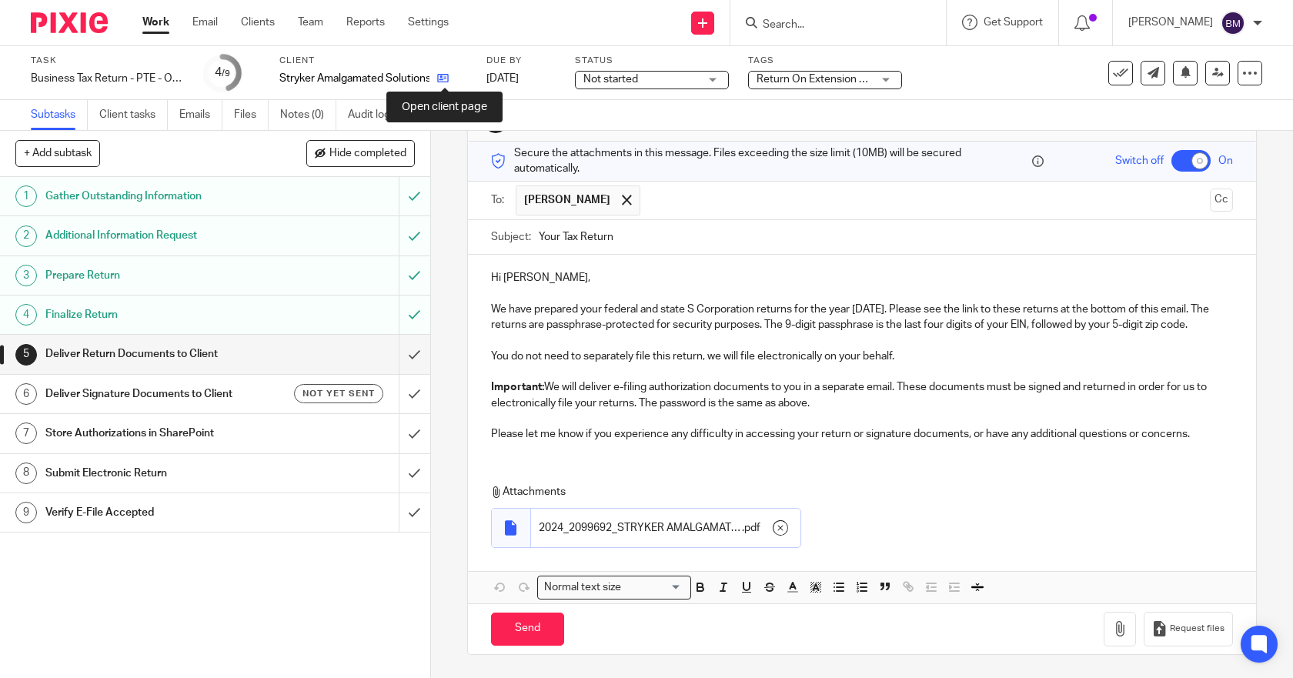
click at [443, 79] on icon at bounding box center [443, 78] width 12 height 12
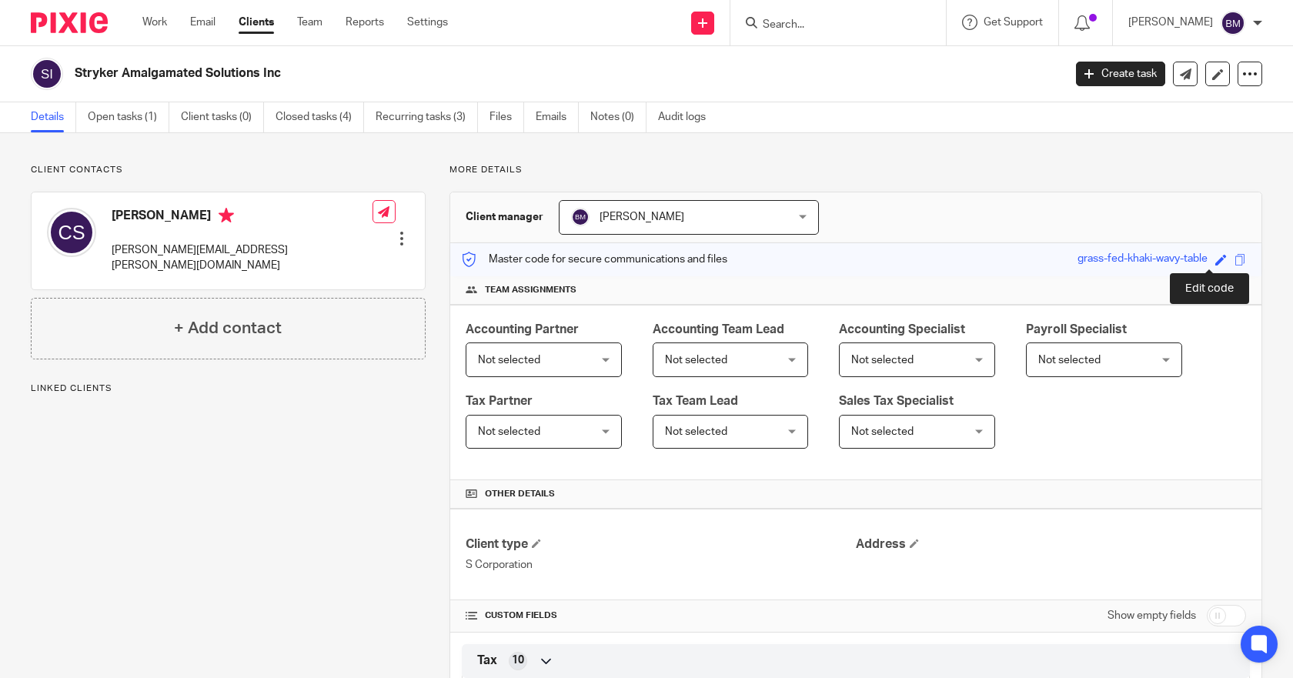
click at [1215, 261] on span at bounding box center [1221, 260] width 12 height 12
type input "969291001"
click at [1181, 255] on link "Save" at bounding box center [1193, 259] width 24 height 15
type input "969291001"
click at [126, 114] on link "Open tasks (1)" at bounding box center [129, 117] width 82 height 30
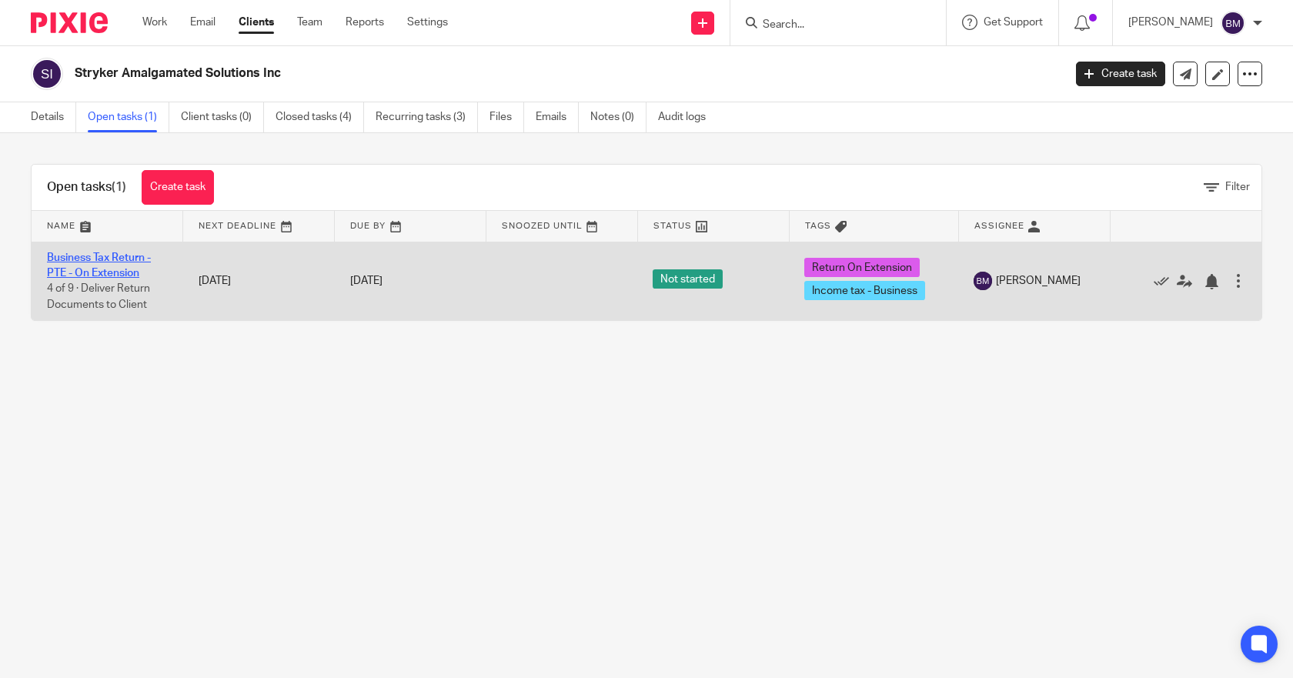
click at [129, 262] on link "Business Tax Return - PTE - On Extension" at bounding box center [99, 265] width 104 height 26
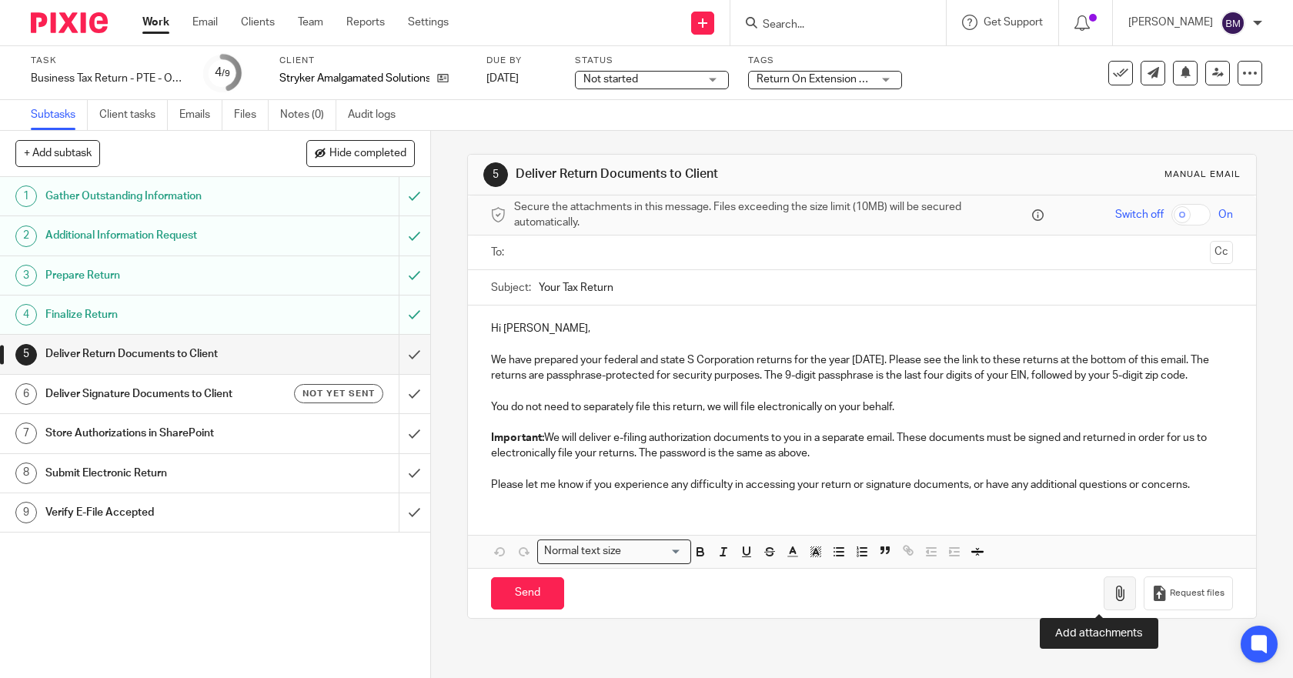
click at [1112, 597] on icon "button" at bounding box center [1119, 593] width 15 height 15
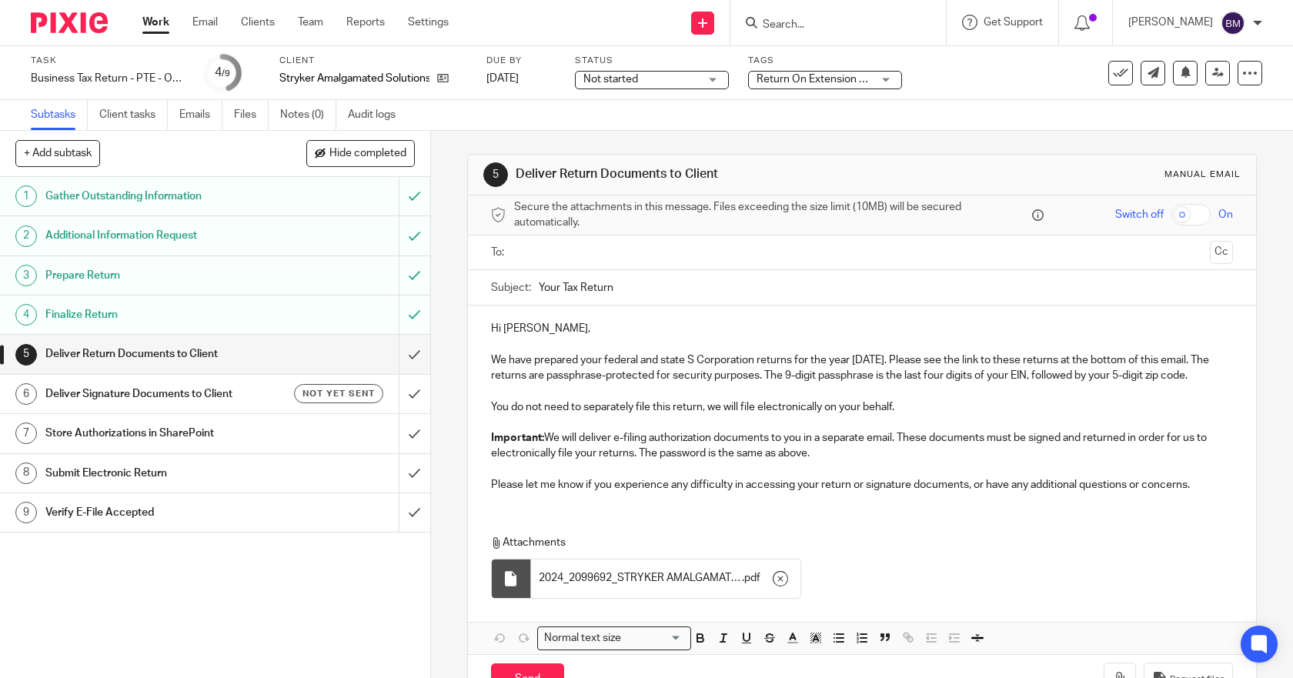
scroll to position [51, 0]
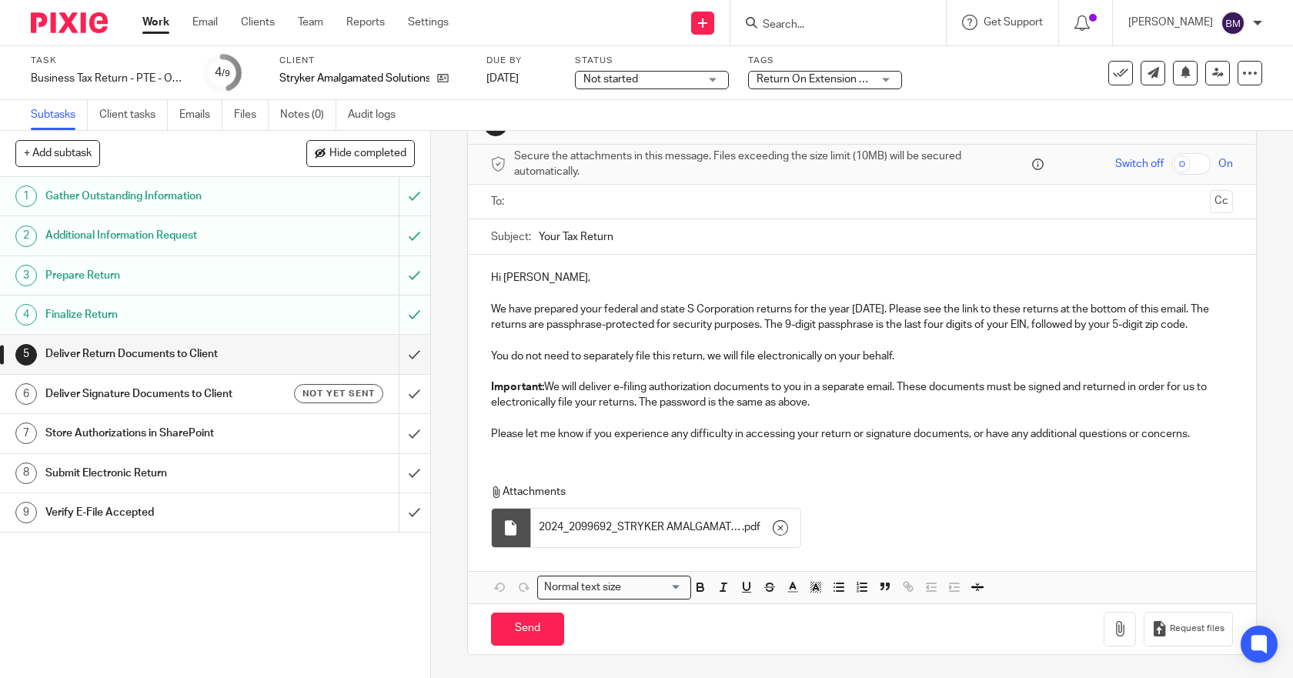
drag, startPoint x: 1161, startPoint y: 162, endPoint x: 1217, endPoint y: 170, distance: 56.7
click at [1171, 163] on input "checkbox" at bounding box center [1190, 164] width 39 height 22
click at [529, 626] on input "Send" at bounding box center [527, 629] width 73 height 33
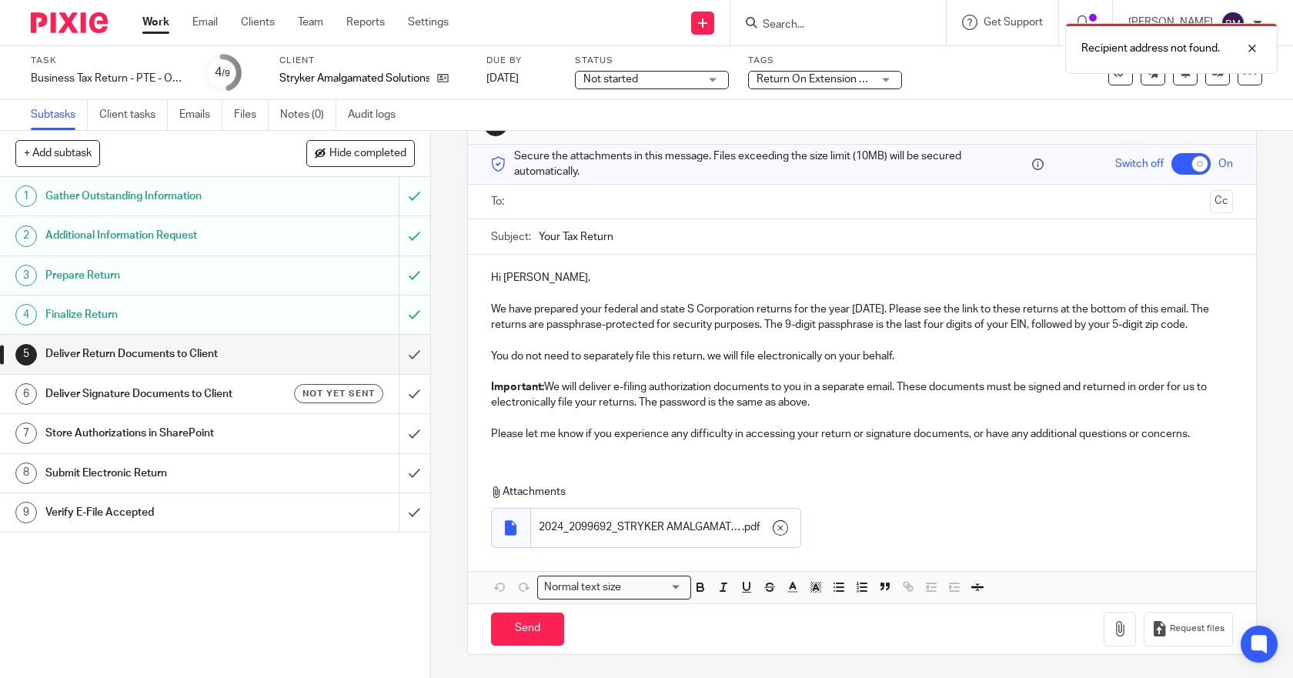
click at [565, 211] on ul at bounding box center [863, 201] width 695 height 25
click at [566, 203] on input "text" at bounding box center [861, 202] width 684 height 18
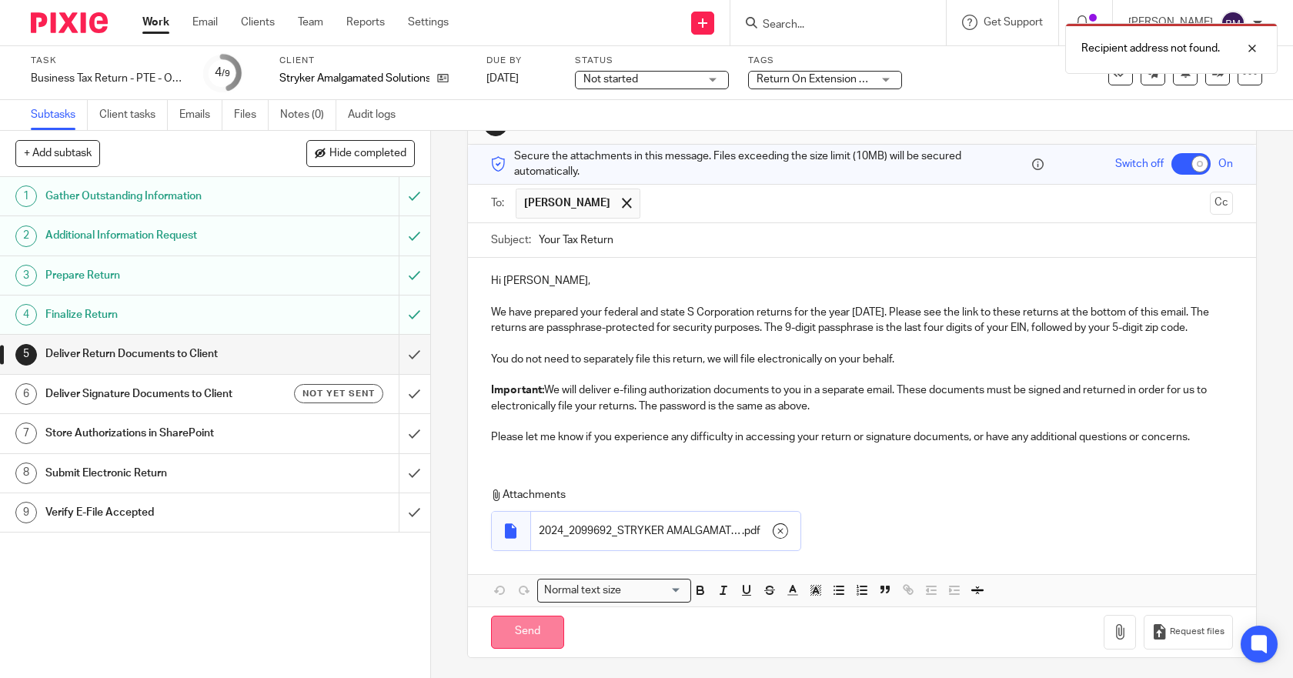
click at [529, 628] on input "Send" at bounding box center [527, 632] width 73 height 33
checkbox input "false"
type input "Sent"
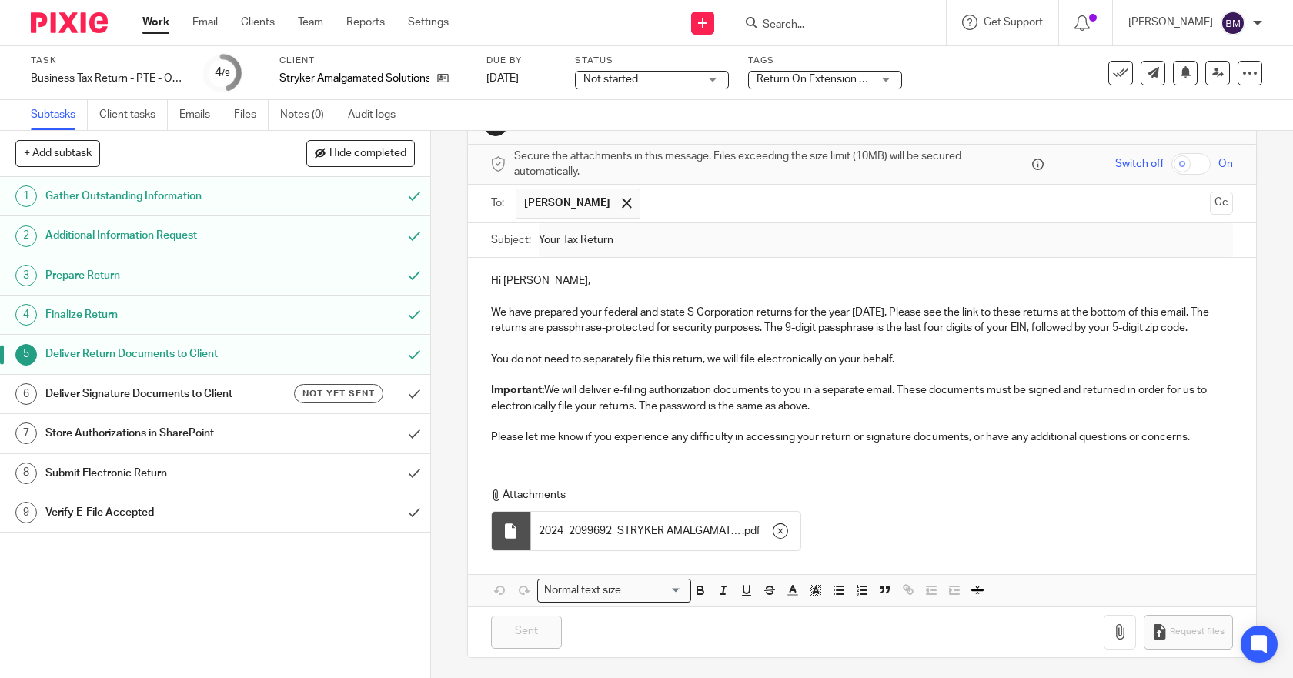
click at [234, 396] on h1 "Deliver Signature Documents to Client" at bounding box center [157, 393] width 225 height 23
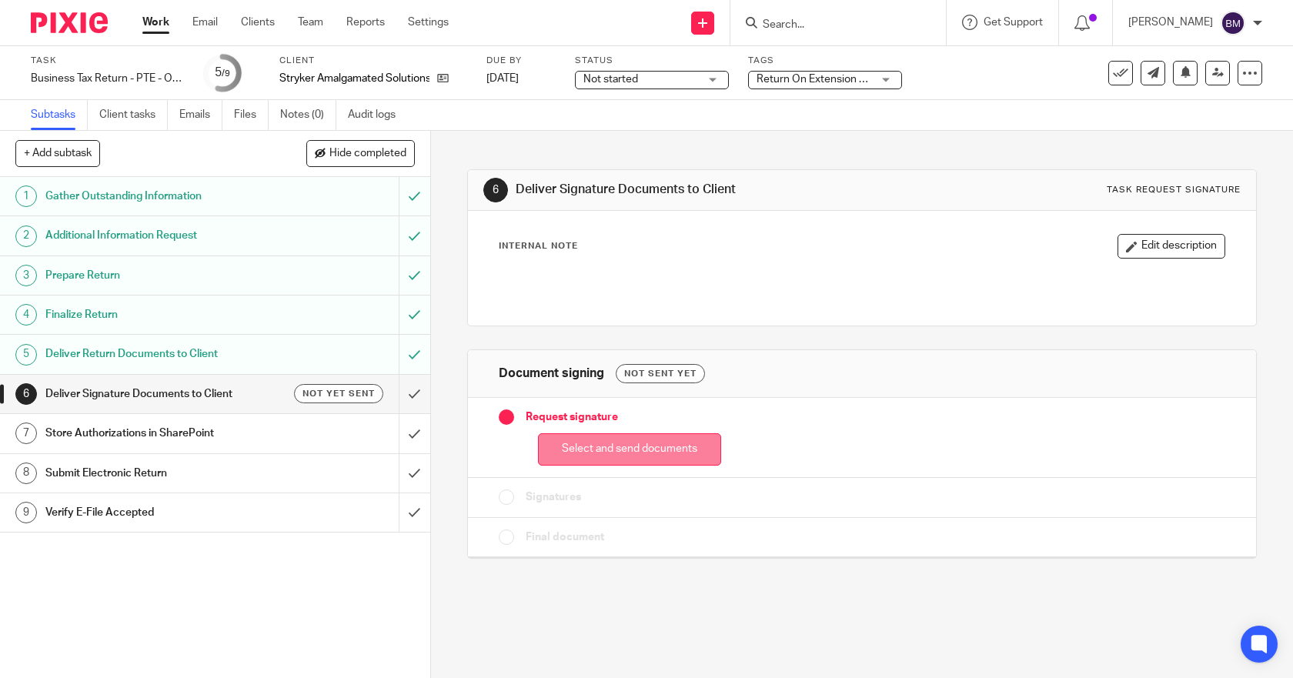
click at [615, 446] on button "Select and send documents" at bounding box center [629, 449] width 183 height 33
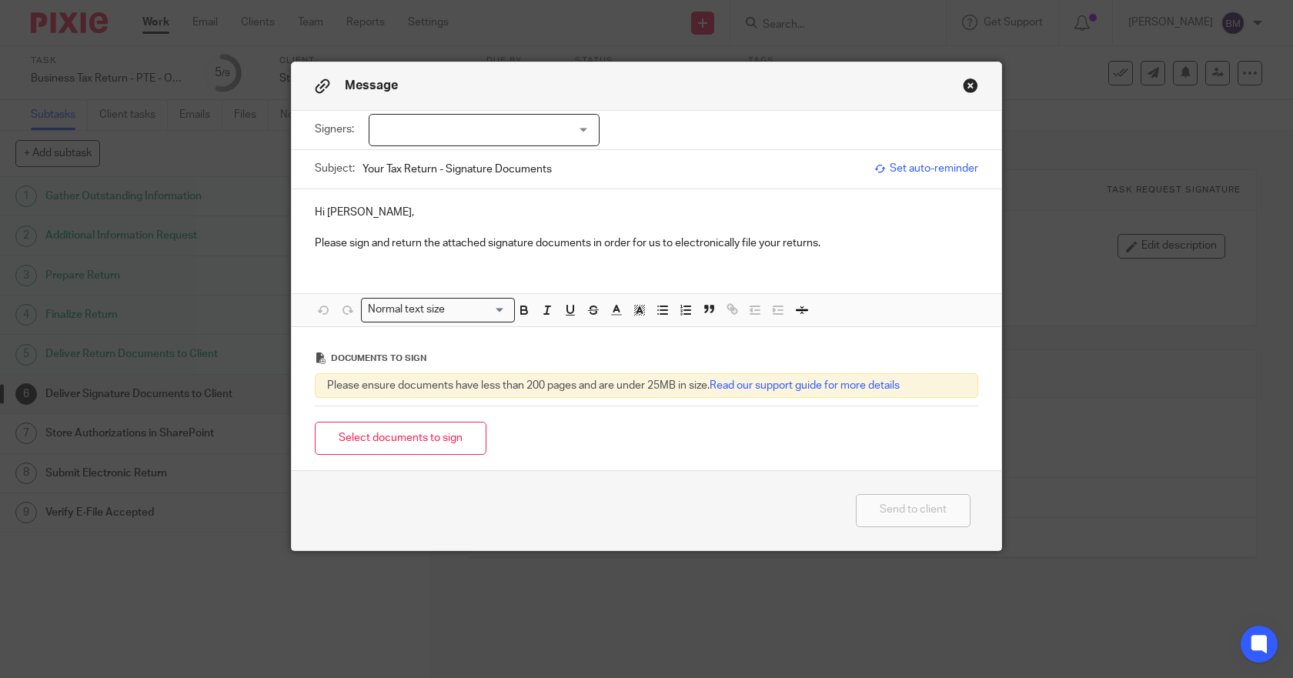
click at [434, 122] on div at bounding box center [484, 130] width 231 height 32
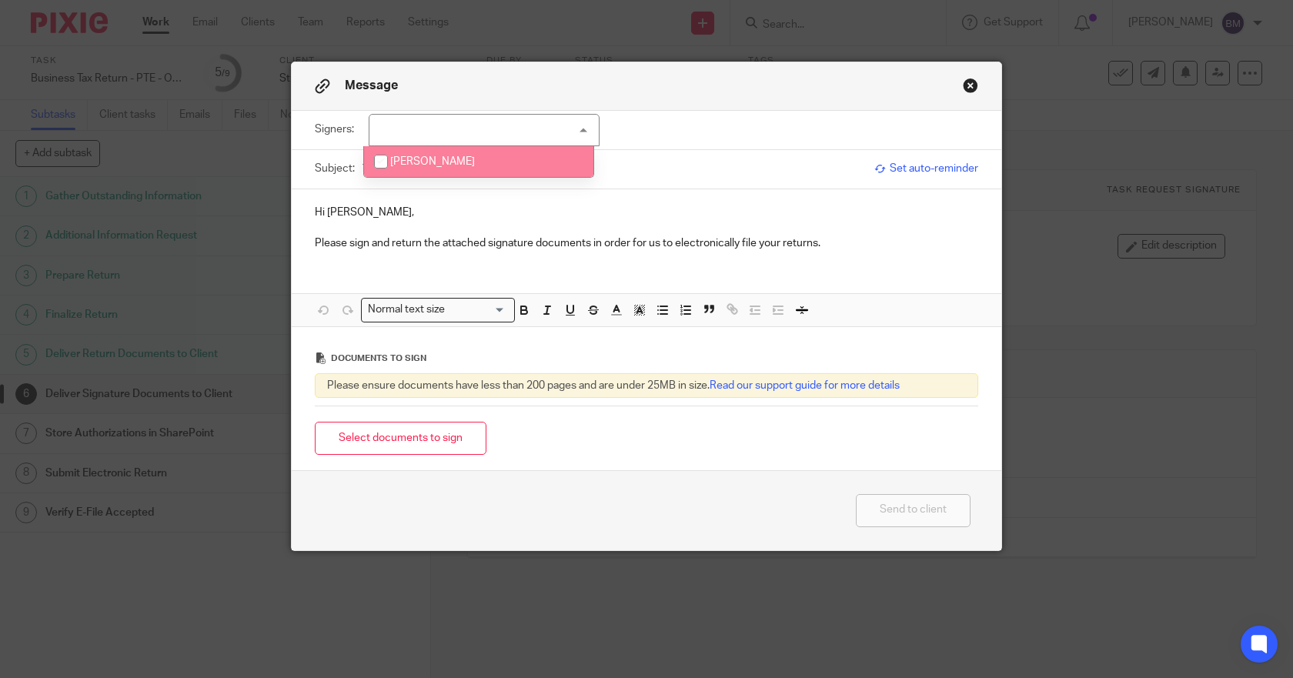
click at [379, 161] on input "checkbox" at bounding box center [380, 161] width 29 height 29
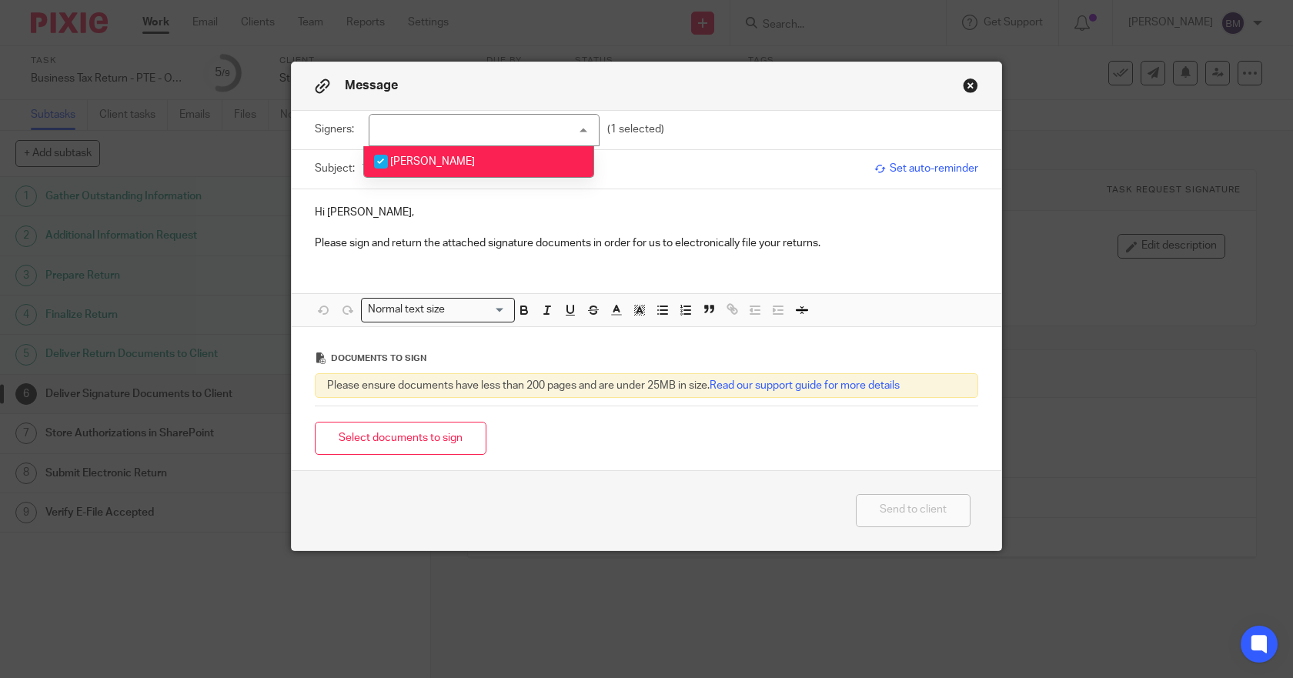
click at [421, 163] on span "[PERSON_NAME]" at bounding box center [432, 161] width 85 height 11
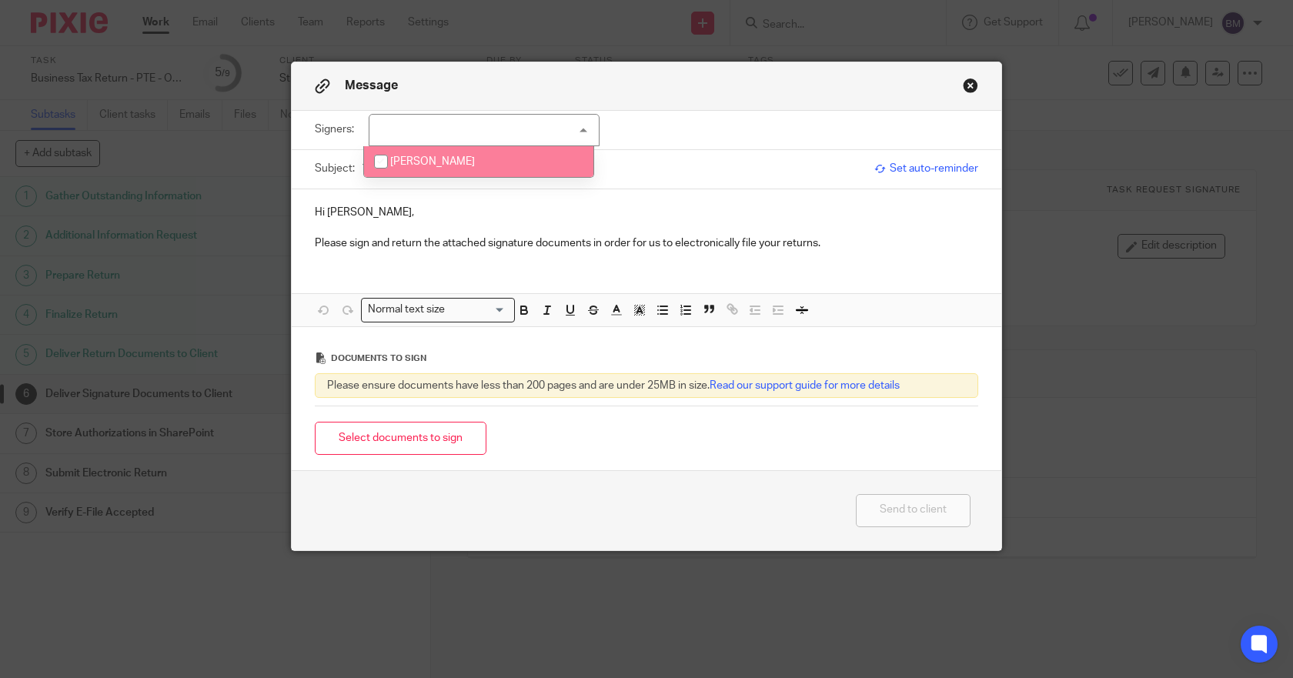
click at [378, 163] on input "checkbox" at bounding box center [380, 161] width 29 height 29
checkbox input "true"
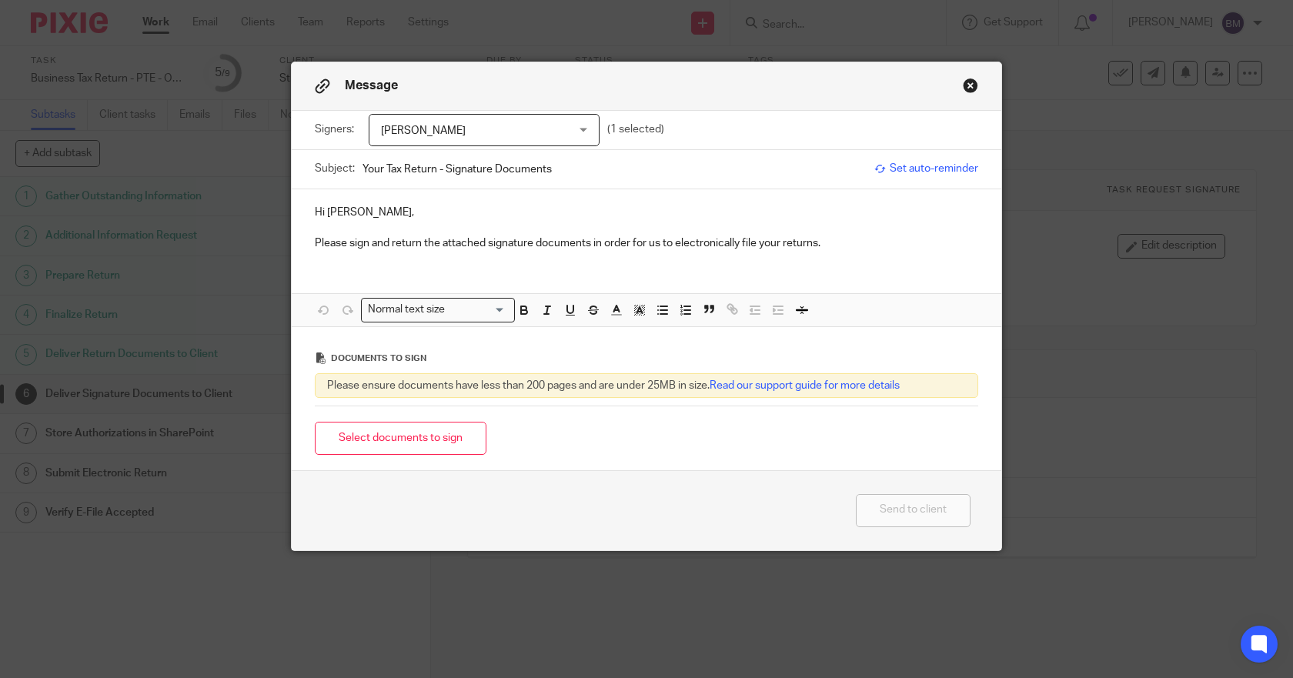
click at [409, 214] on p "Hi [PERSON_NAME]," at bounding box center [646, 212] width 663 height 15
click at [394, 447] on button "Select documents to sign" at bounding box center [401, 438] width 172 height 33
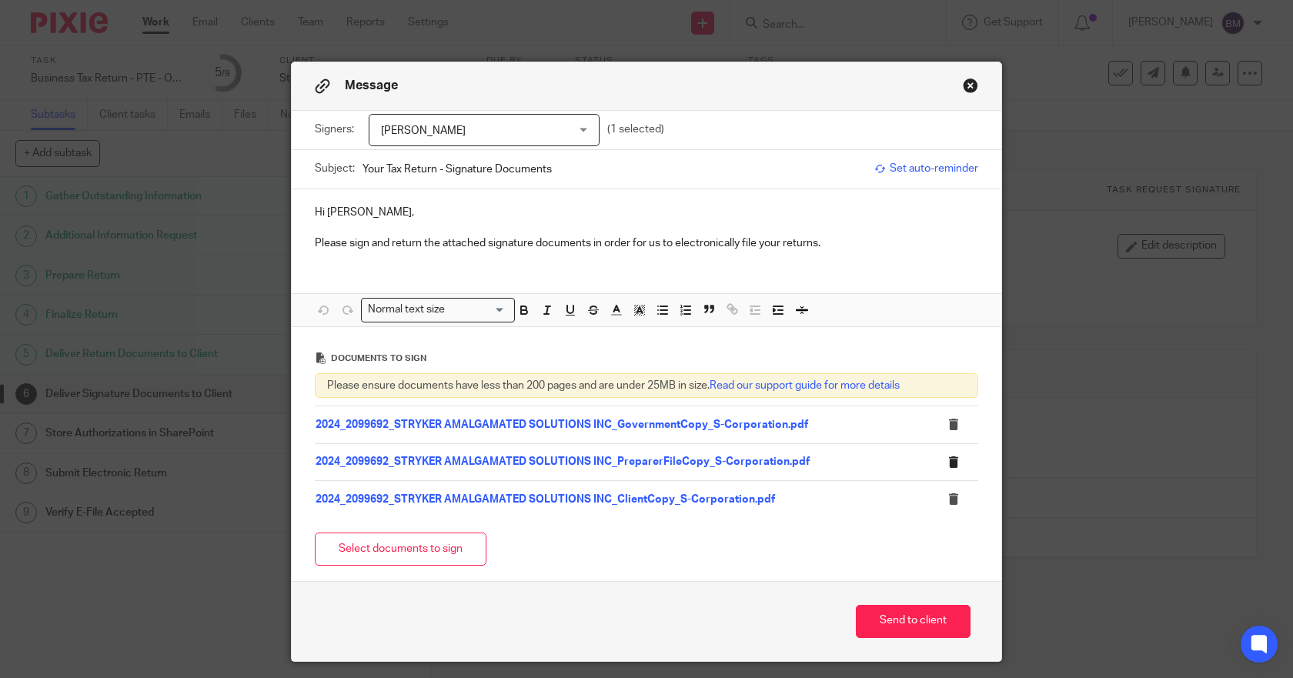
click at [950, 460] on icon at bounding box center [953, 462] width 12 height 12
click at [947, 498] on icon at bounding box center [953, 499] width 12 height 12
click at [947, 466] on icon at bounding box center [953, 462] width 12 height 12
click at [947, 497] on icon at bounding box center [953, 499] width 12 height 12
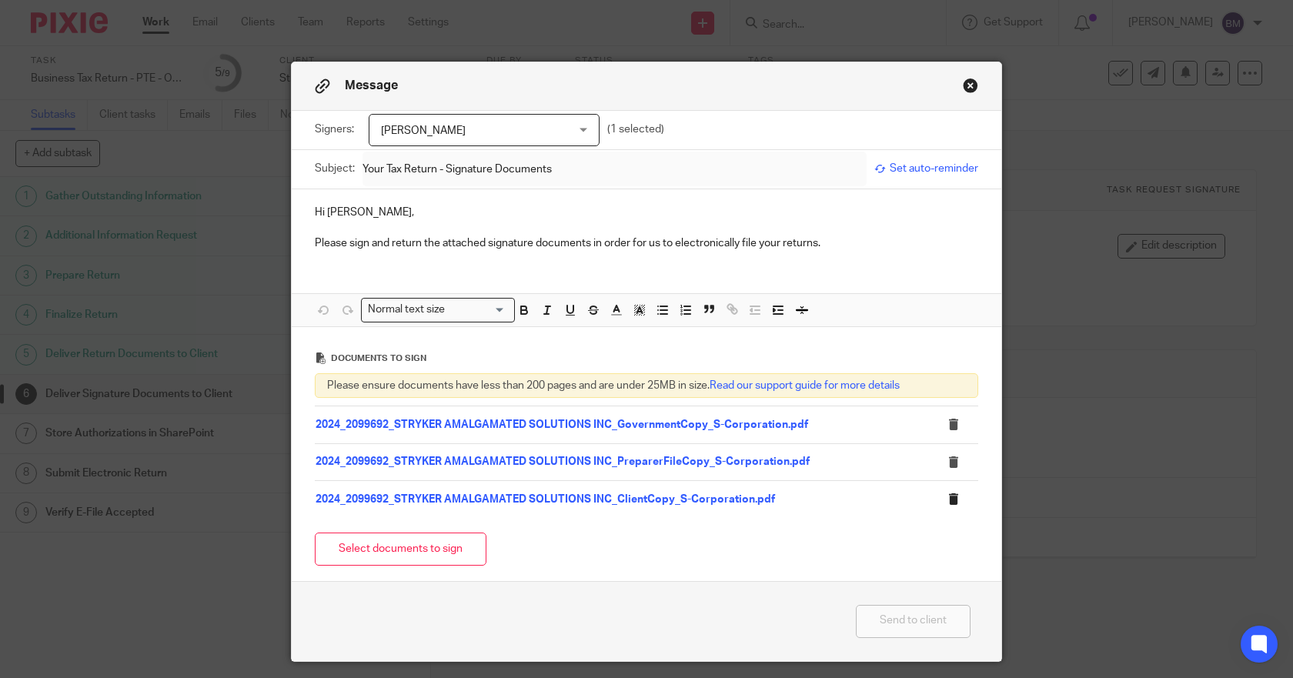
click at [947, 497] on icon at bounding box center [953, 499] width 12 height 12
click at [412, 428] on link "2024_2099692_STRYKER AMALGAMATED SOLUTIONS INC_GovernmentCopy_S-Corporation.pdf" at bounding box center [562, 424] width 493 height 11
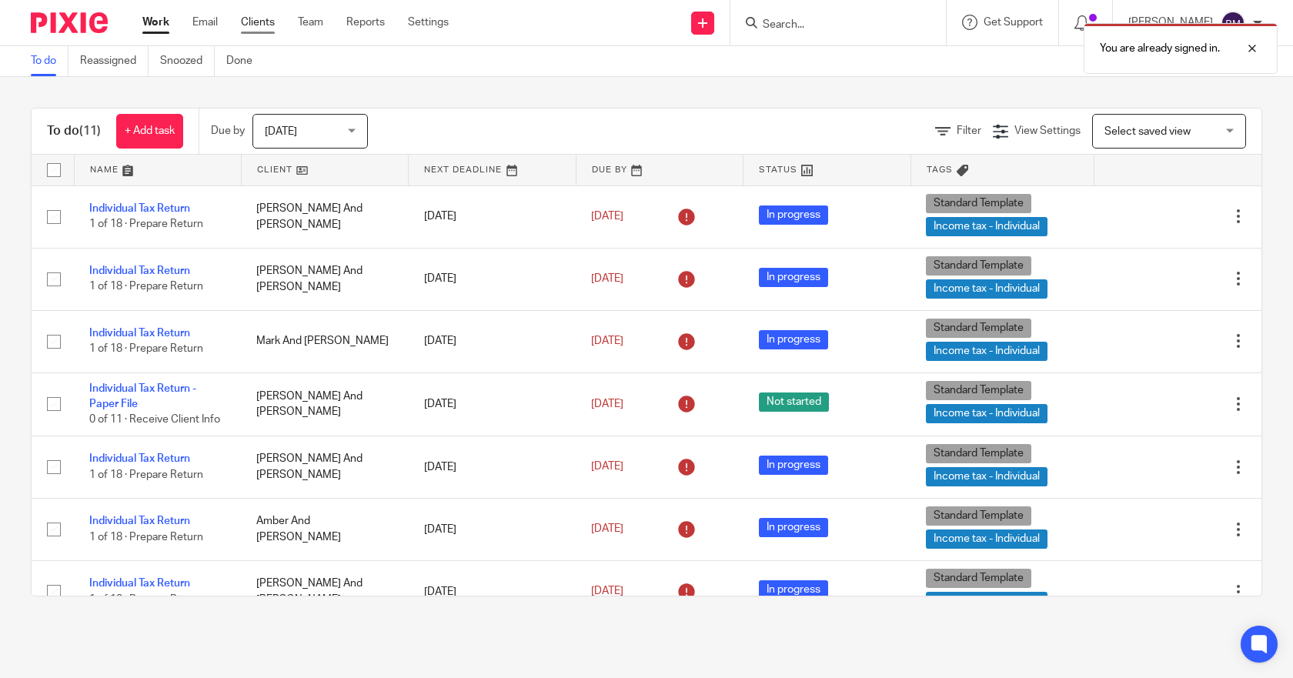
click at [262, 20] on link "Clients" at bounding box center [258, 22] width 34 height 15
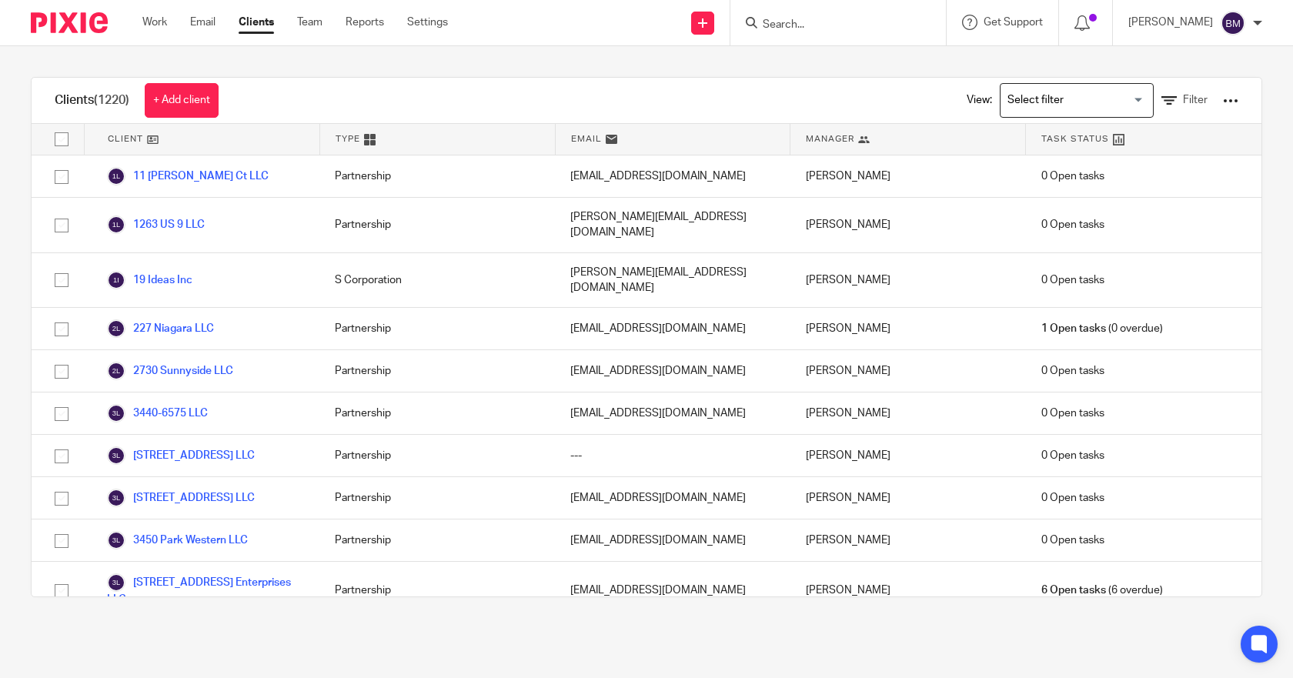
click at [841, 25] on input "Search" at bounding box center [830, 25] width 139 height 14
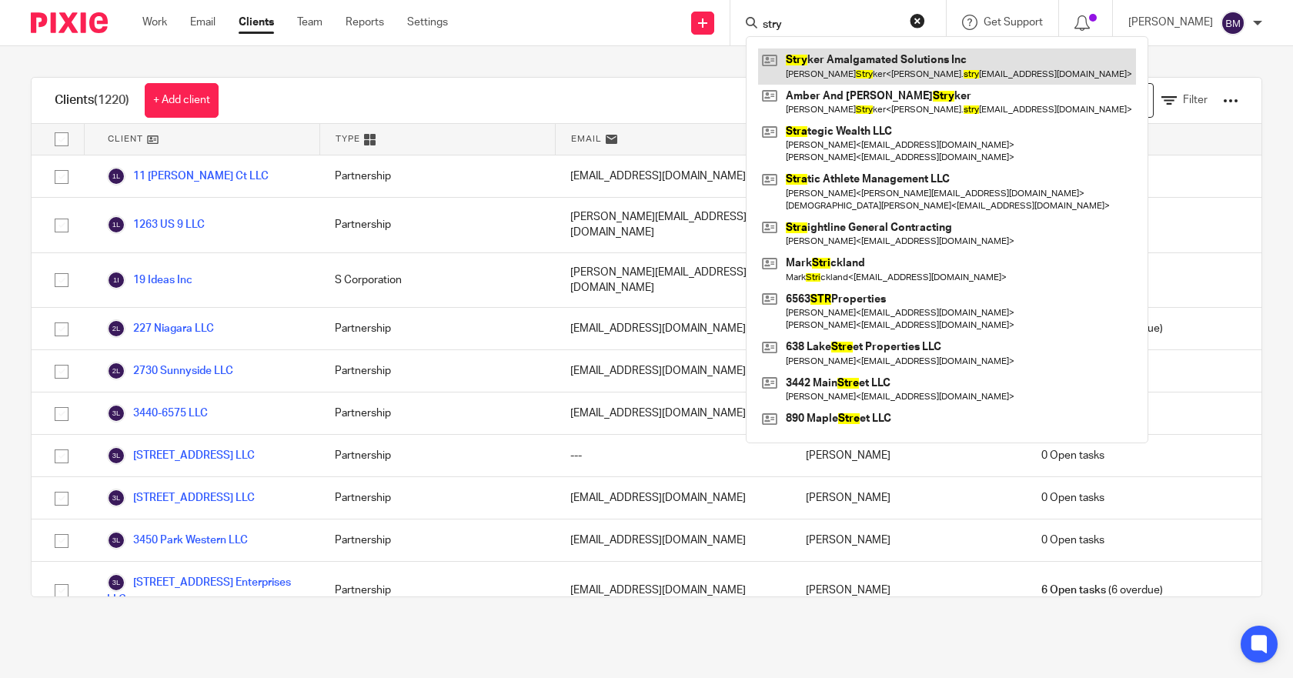
type input "stry"
drag, startPoint x: 843, startPoint y: 68, endPoint x: 863, endPoint y: 72, distance: 19.5
click at [843, 68] on link at bounding box center [947, 65] width 378 height 35
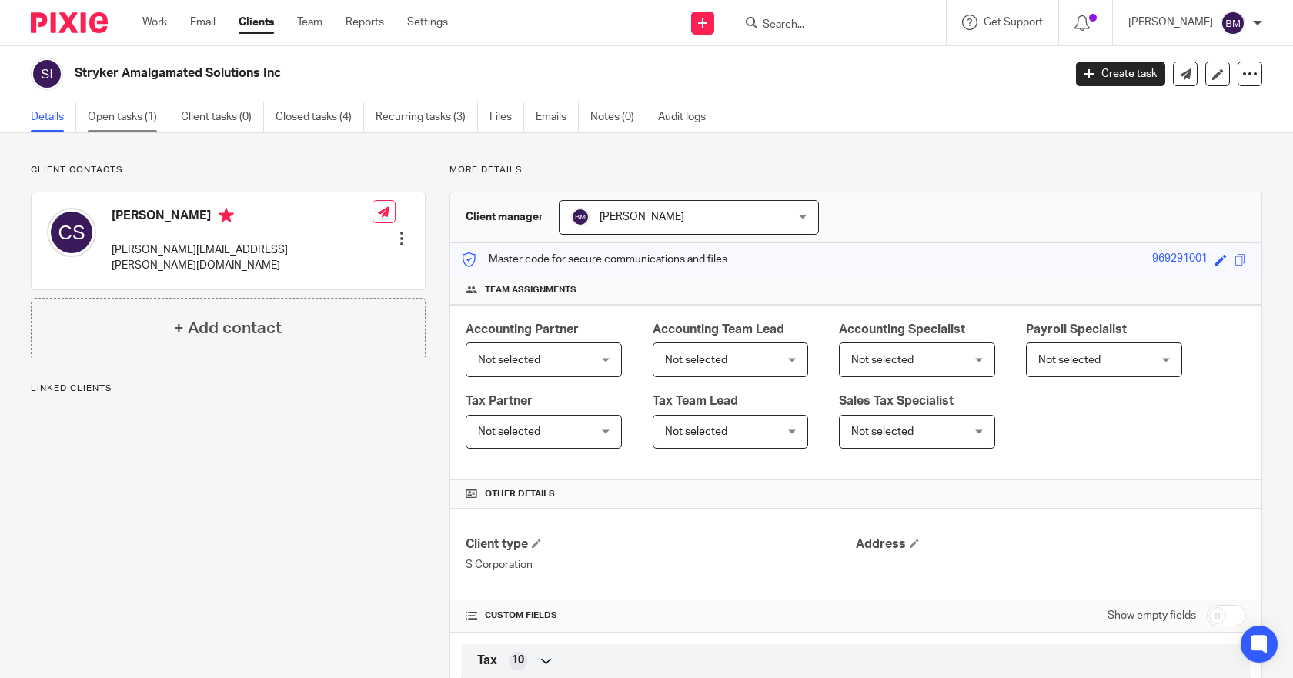
click at [121, 120] on link "Open tasks (1)" at bounding box center [129, 117] width 82 height 30
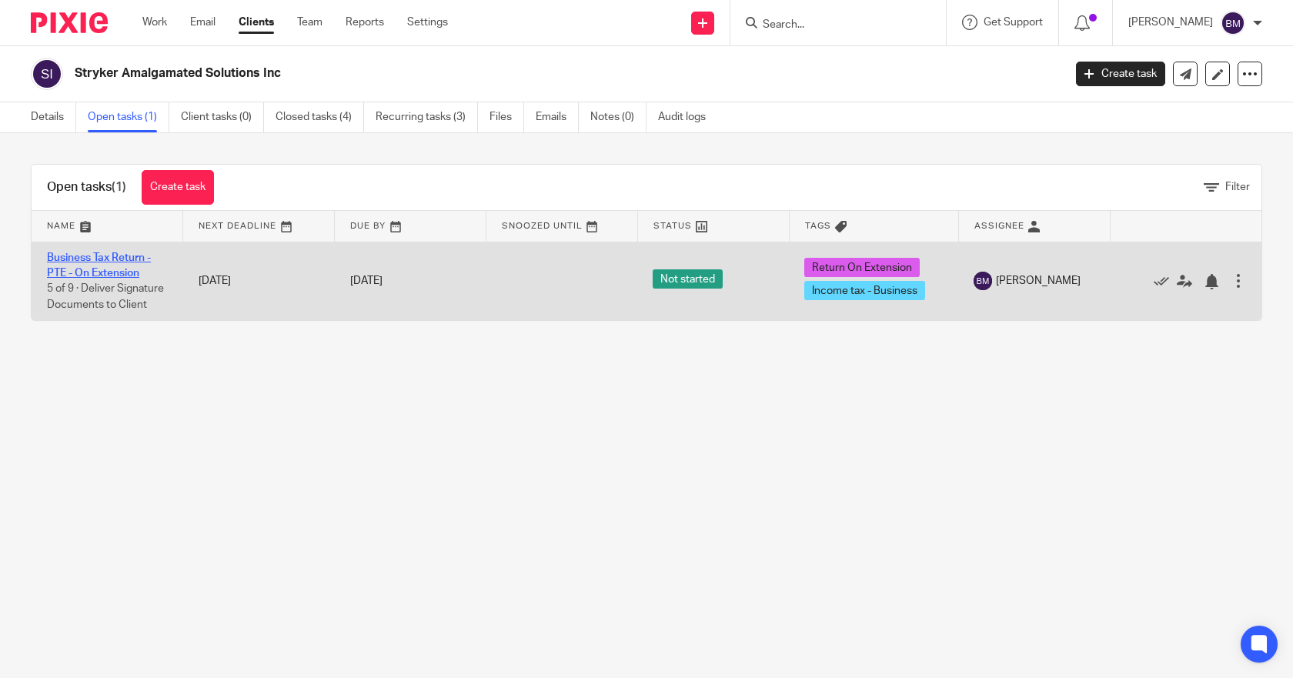
click at [116, 255] on link "Business Tax Return - PTE - On Extension" at bounding box center [99, 265] width 104 height 26
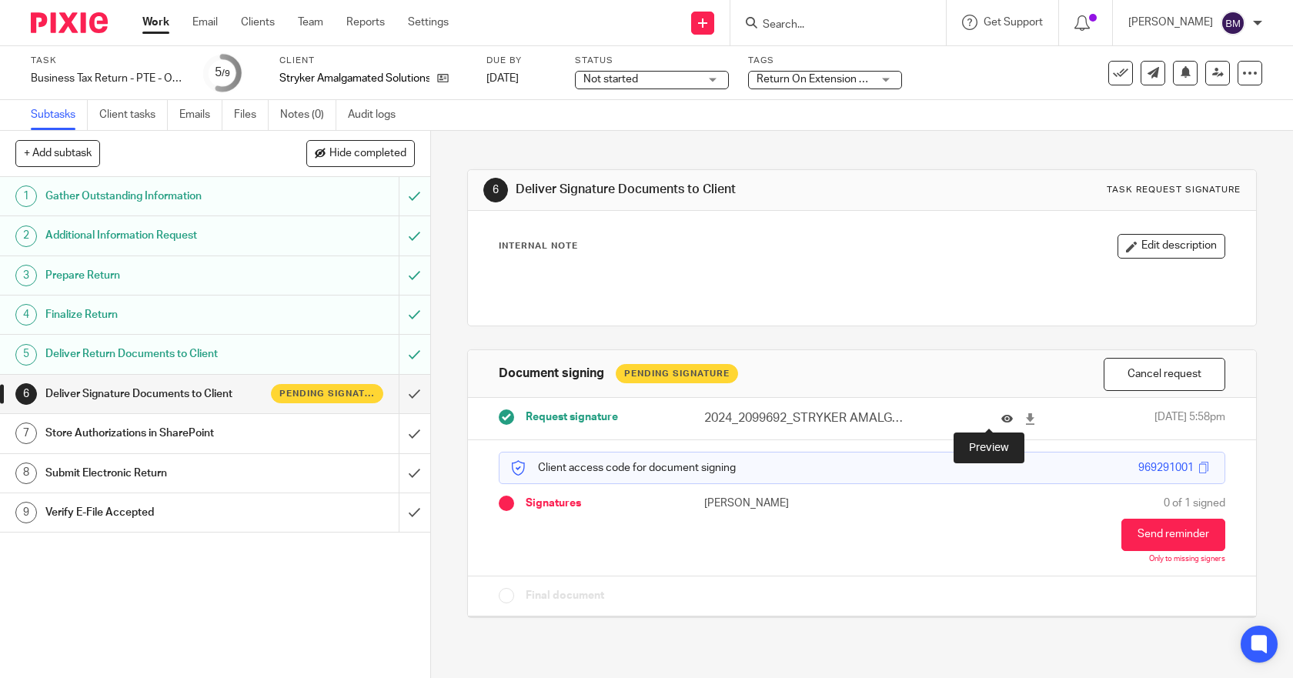
click at [1001, 418] on icon at bounding box center [1007, 419] width 12 height 12
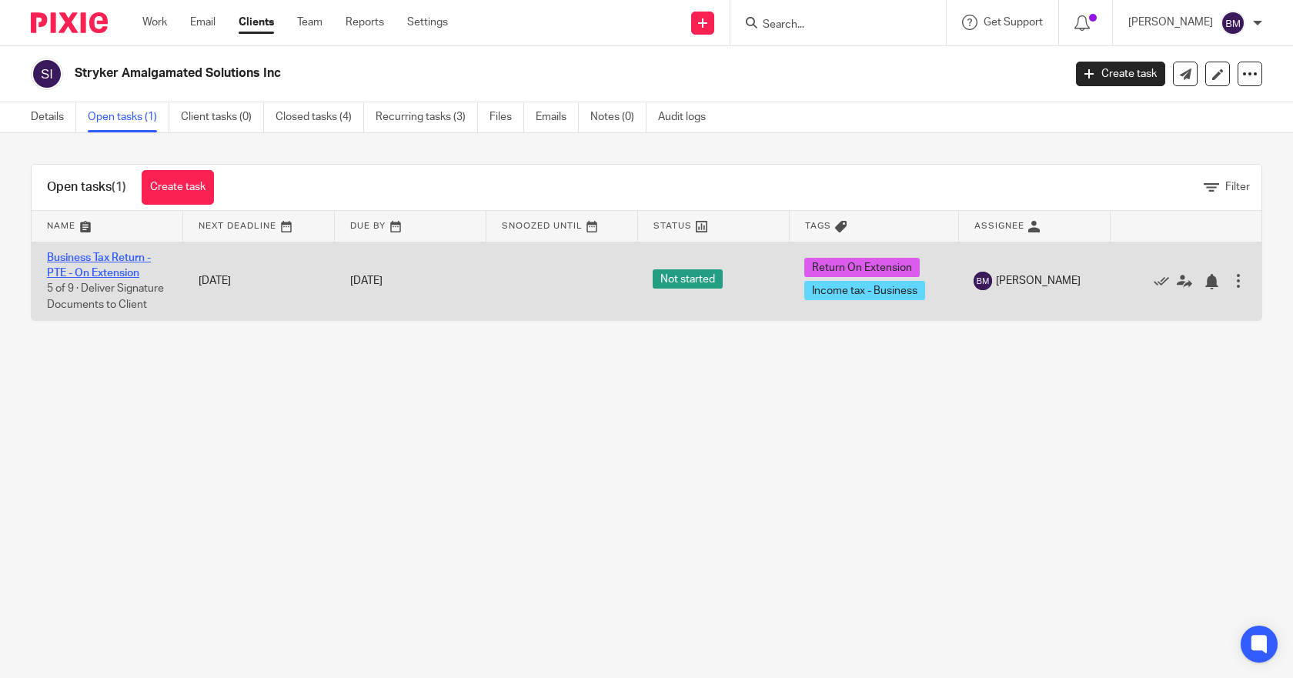
click at [78, 272] on link "Business Tax Return - PTE - On Extension" at bounding box center [99, 265] width 104 height 26
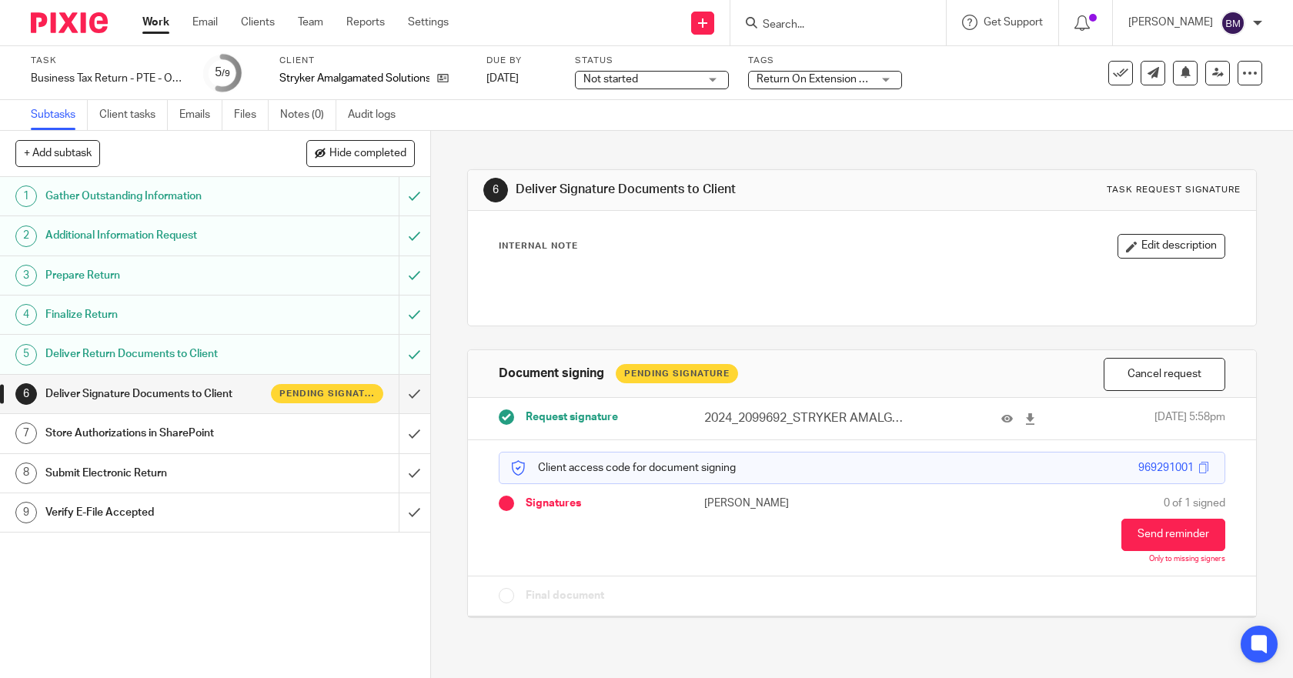
click at [199, 388] on h1 "Deliver Signature Documents to Client" at bounding box center [157, 393] width 225 height 23
click at [447, 76] on icon at bounding box center [443, 78] width 12 height 12
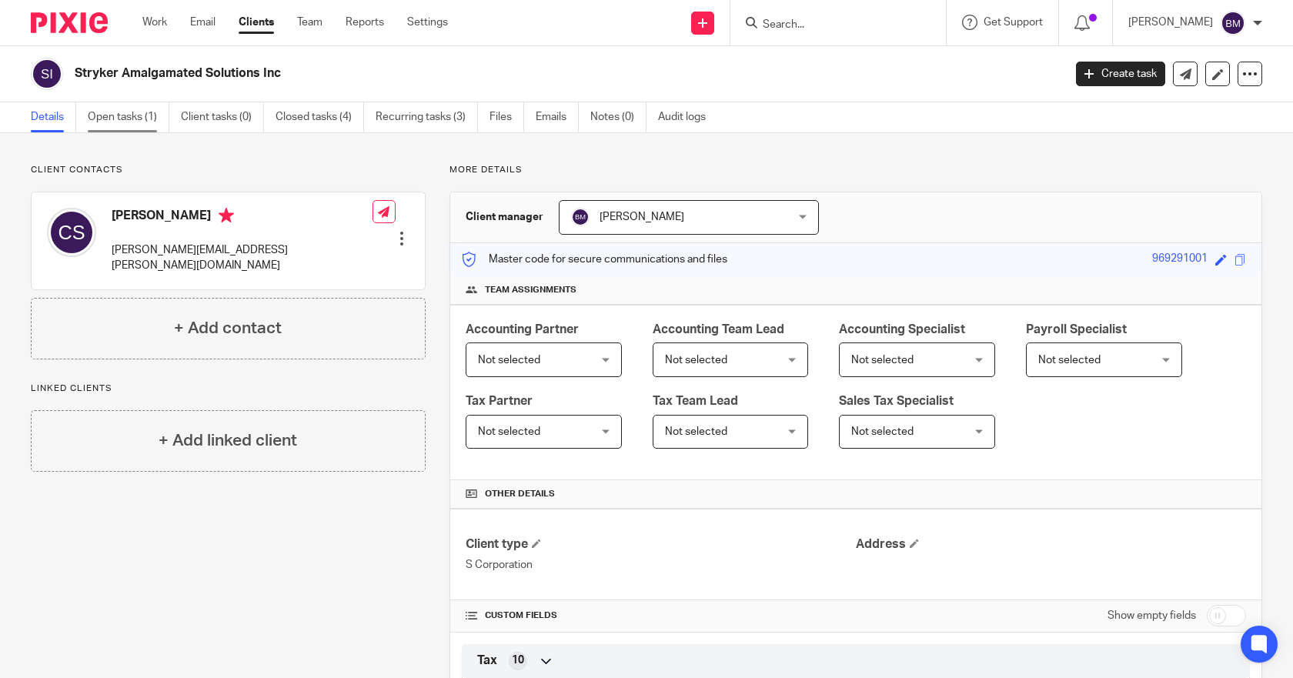
click at [134, 118] on link "Open tasks (1)" at bounding box center [129, 117] width 82 height 30
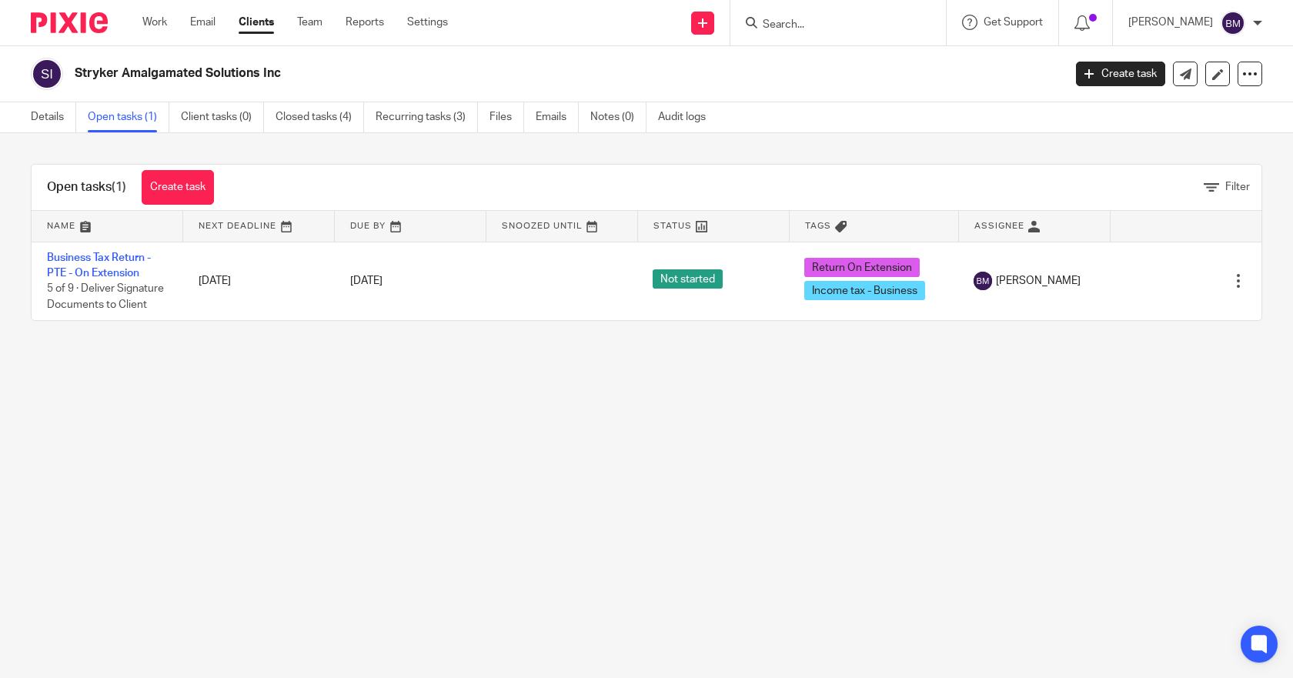
click at [828, 28] on input "Search" at bounding box center [830, 25] width 139 height 14
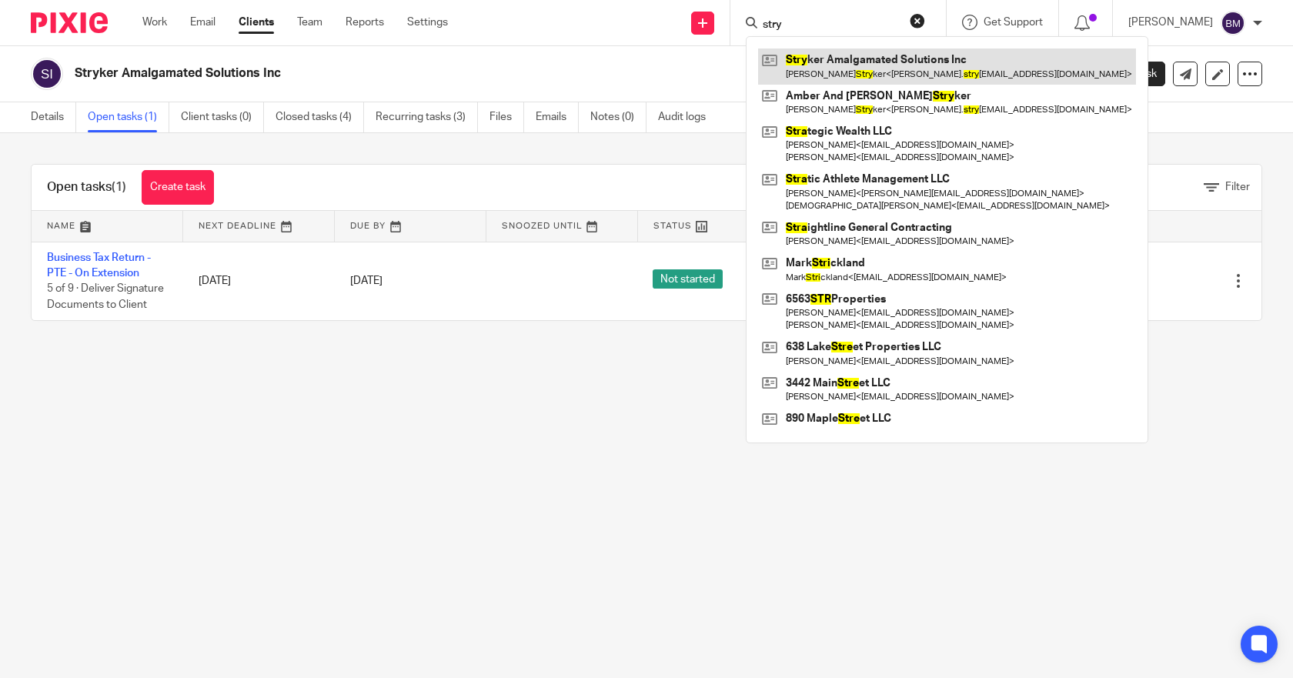
type input "stry"
click at [815, 63] on link at bounding box center [947, 65] width 378 height 35
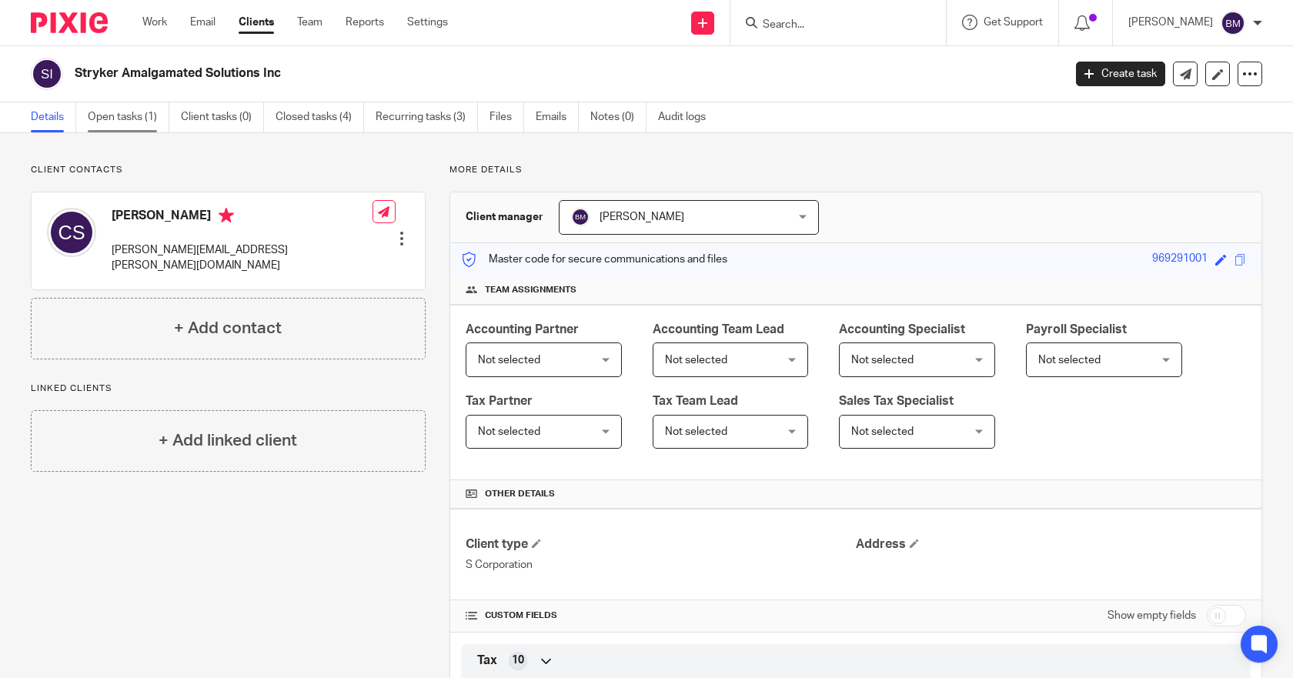
click at [128, 119] on link "Open tasks (1)" at bounding box center [129, 117] width 82 height 30
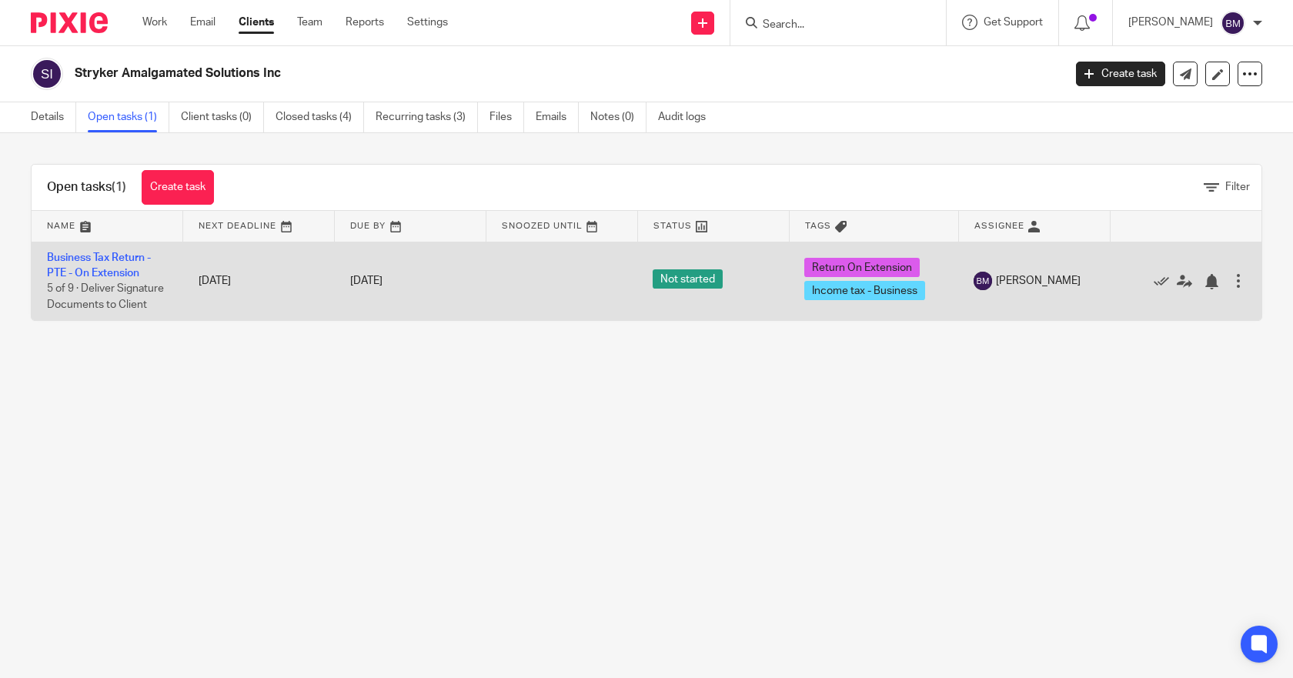
click at [115, 251] on td "Business Tax Return - PTE - On Extension 5 of 9 · Deliver Signature Documents t…" at bounding box center [108, 281] width 152 height 78
click at [119, 261] on link "Business Tax Return - PTE - On Extension" at bounding box center [99, 265] width 104 height 26
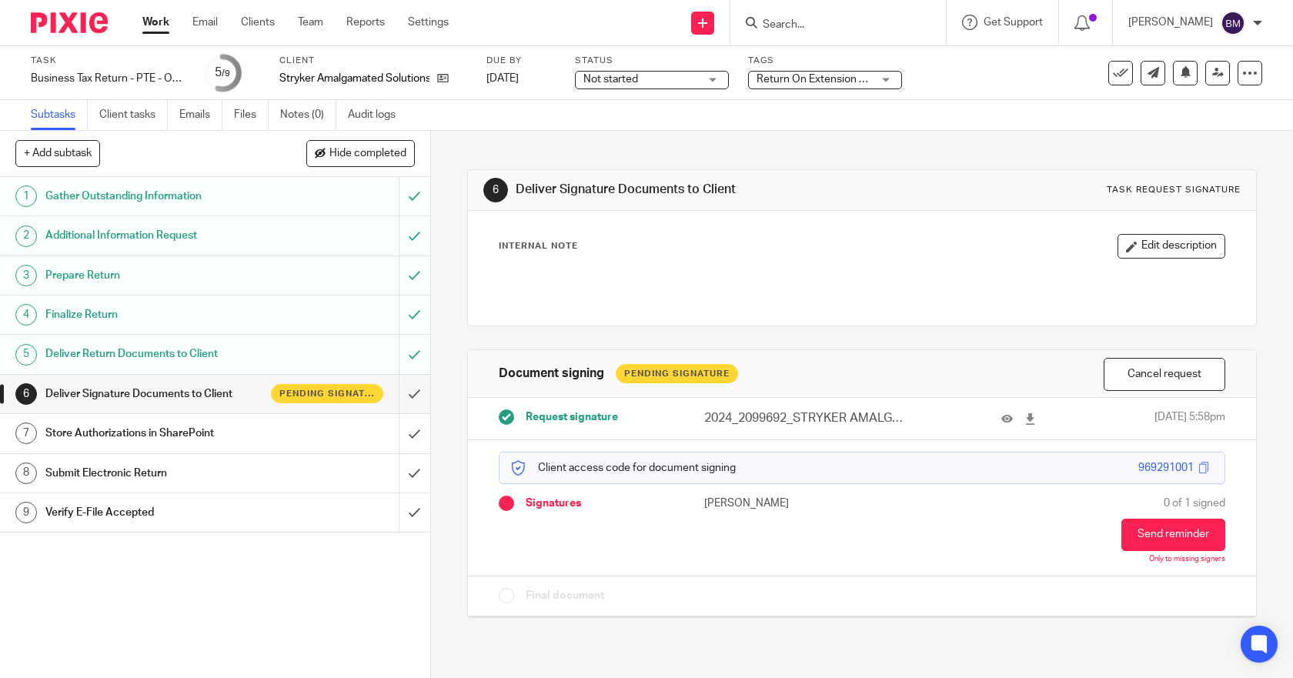
click at [1260, 24] on div at bounding box center [1257, 22] width 9 height 9
click at [1195, 103] on span "Logout" at bounding box center [1191, 107] width 35 height 11
